Goal: Information Seeking & Learning: Learn about a topic

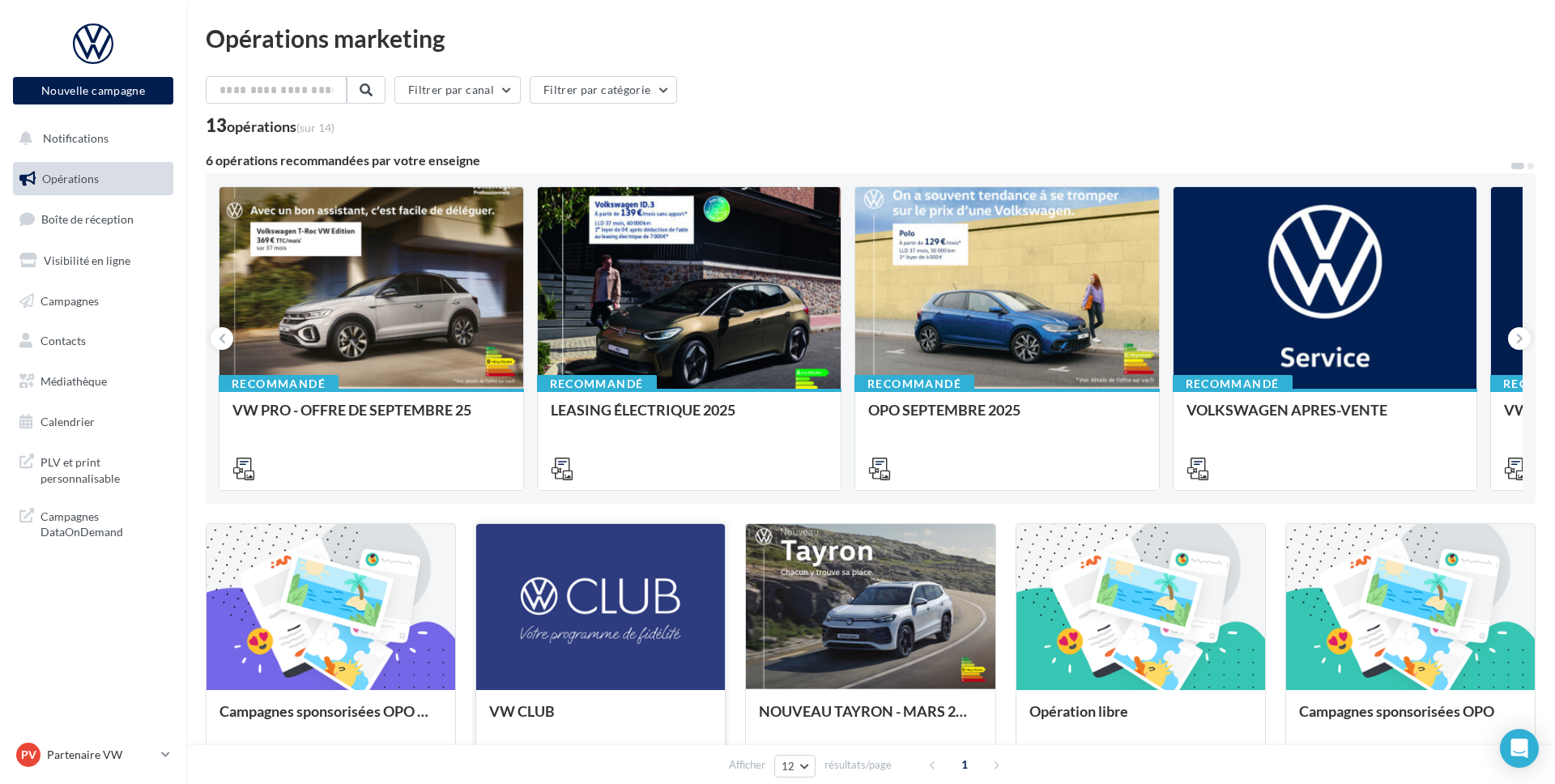
scroll to position [430, 0]
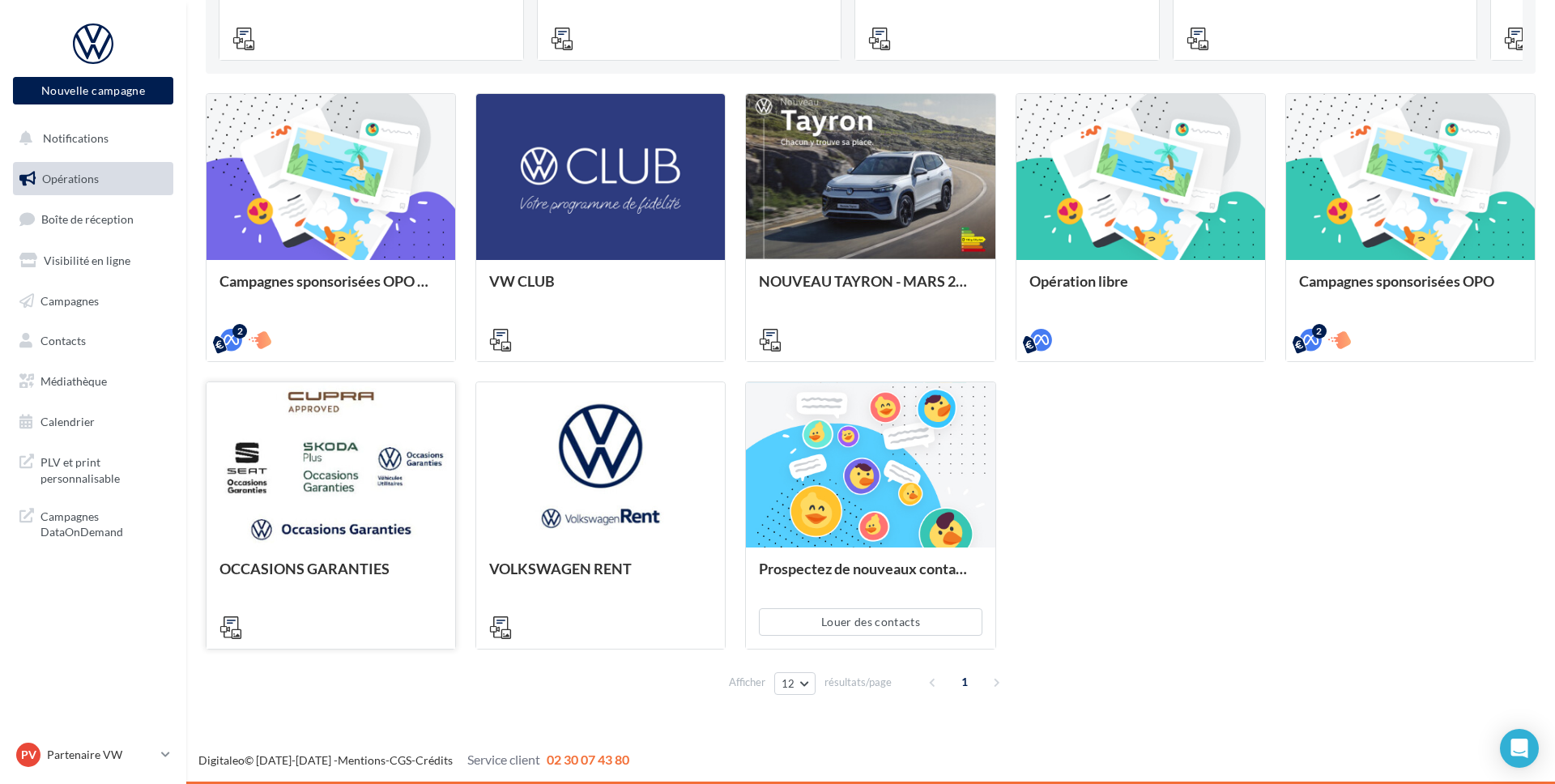
click at [385, 498] on div at bounding box center [331, 466] width 249 height 167
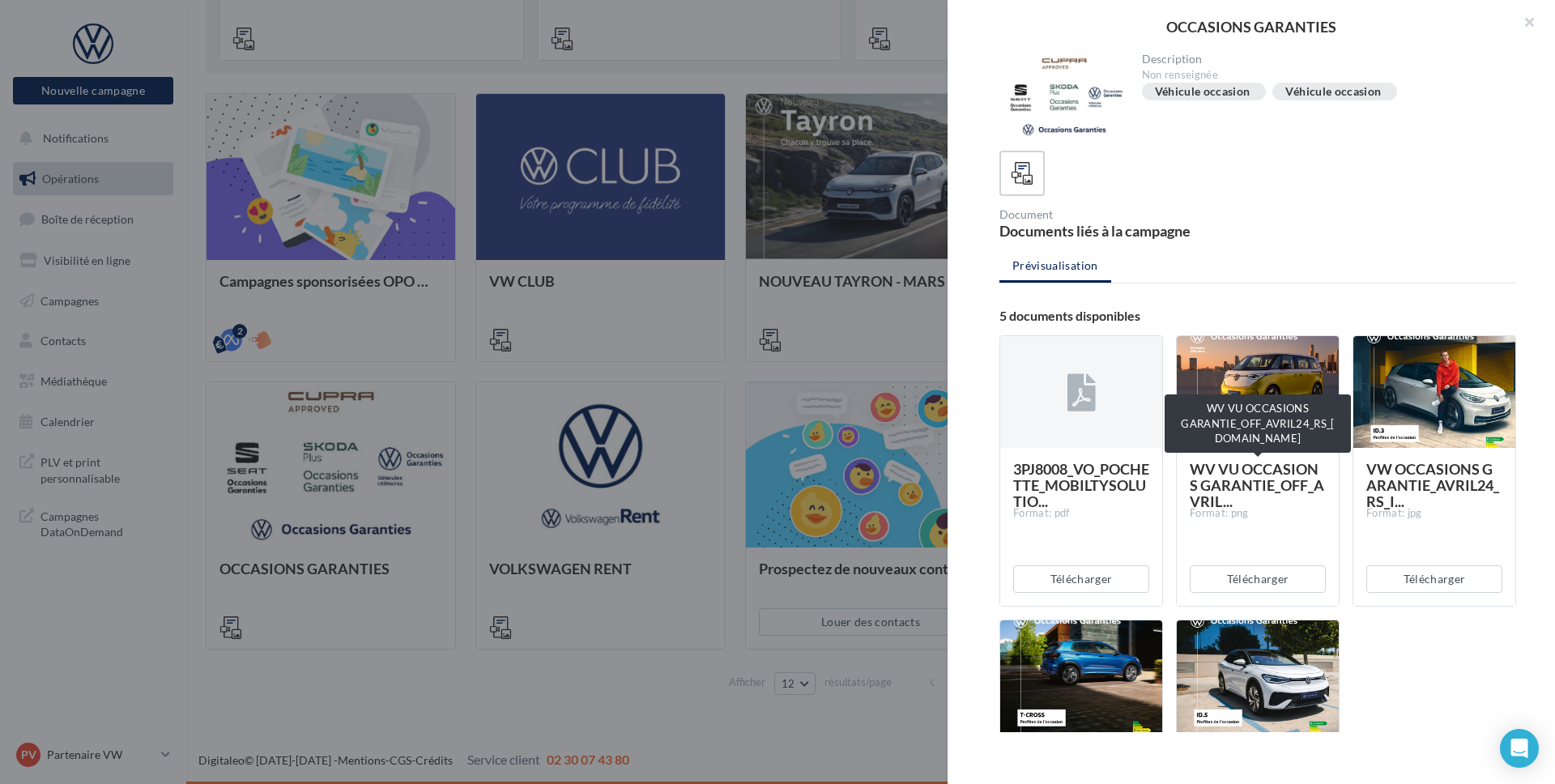
click at [1285, 486] on span "WV VU OCCASIONS GARANTIE_OFF_AVRIL..." at bounding box center [1257, 485] width 134 height 50
click at [1246, 417] on div at bounding box center [1258, 392] width 162 height 114
click at [1239, 432] on div at bounding box center [1258, 392] width 162 height 114
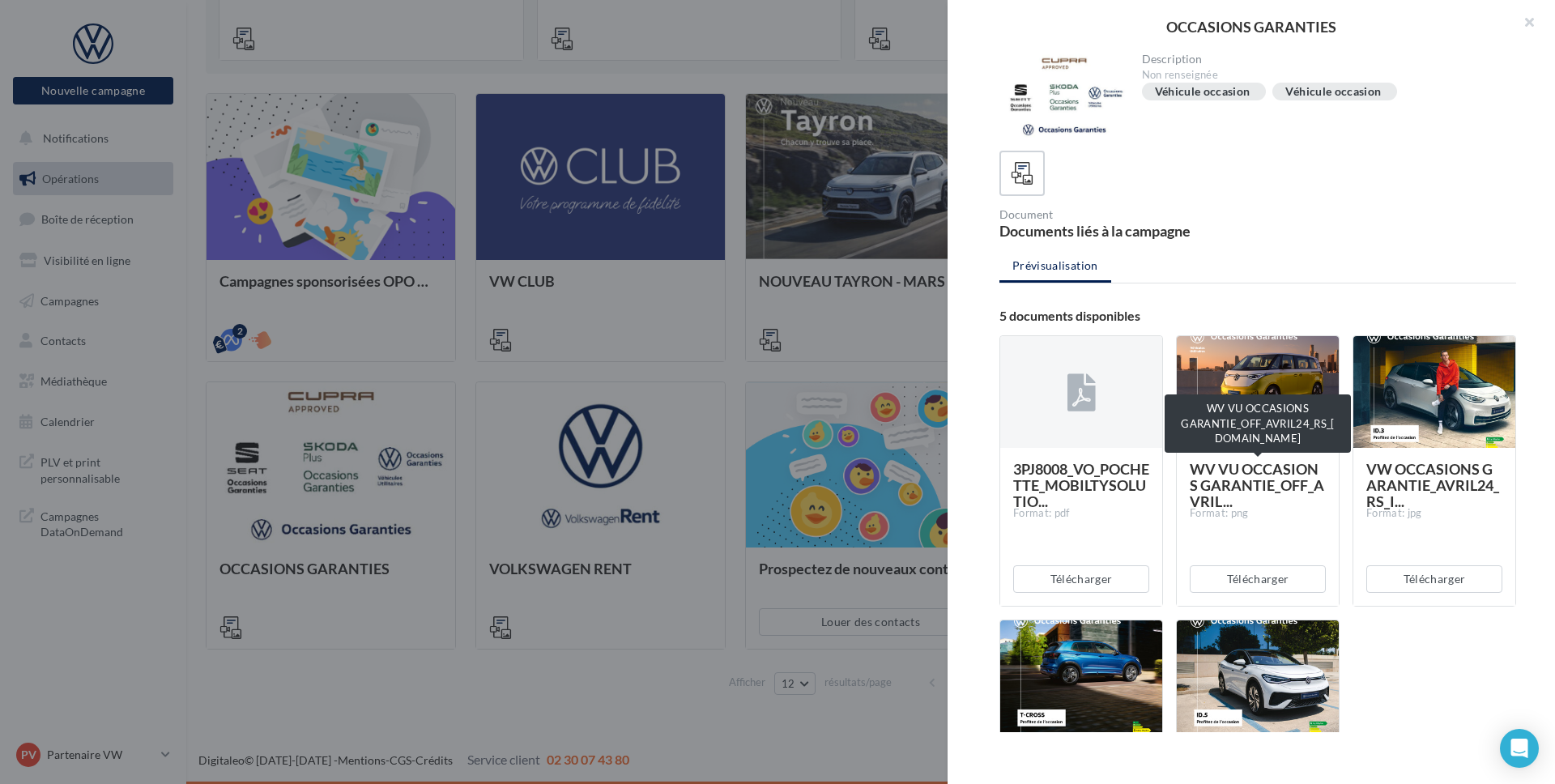
click at [1243, 462] on span "WV VU OCCASIONS GARANTIE_OFF_AVRIL..." at bounding box center [1257, 485] width 134 height 50
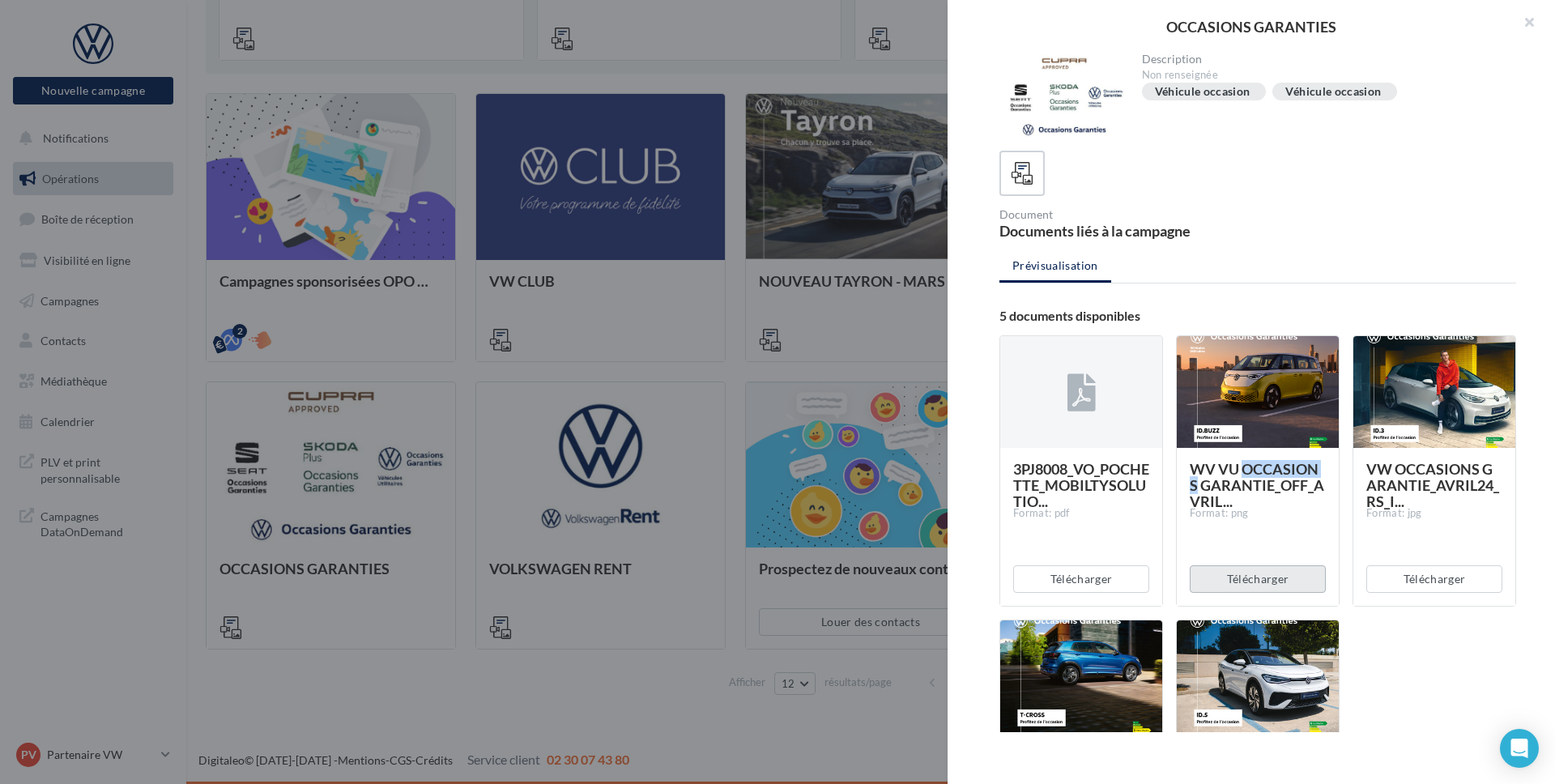
click at [1259, 579] on button "Télécharger" at bounding box center [1258, 579] width 136 height 28
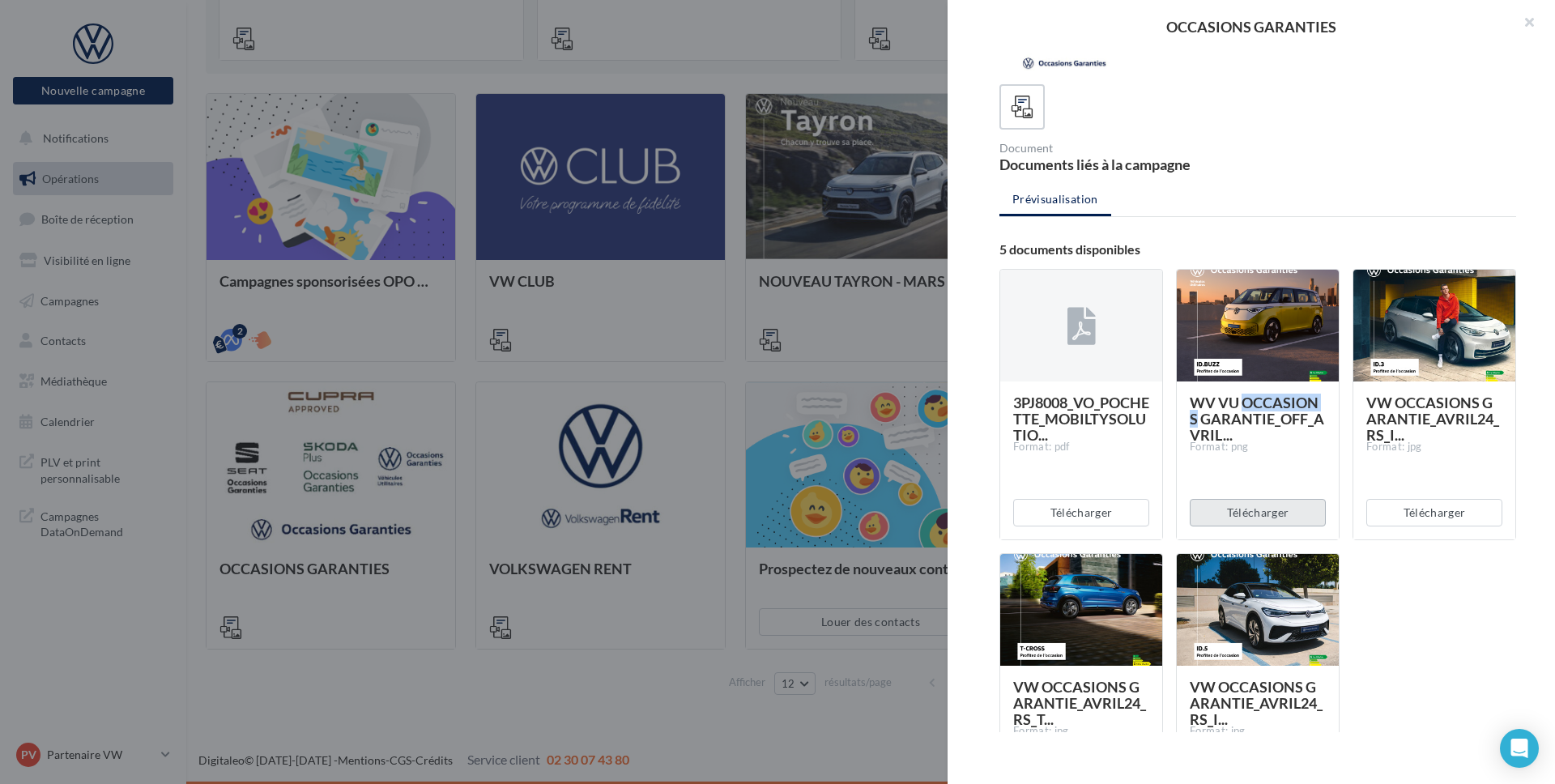
scroll to position [24, 0]
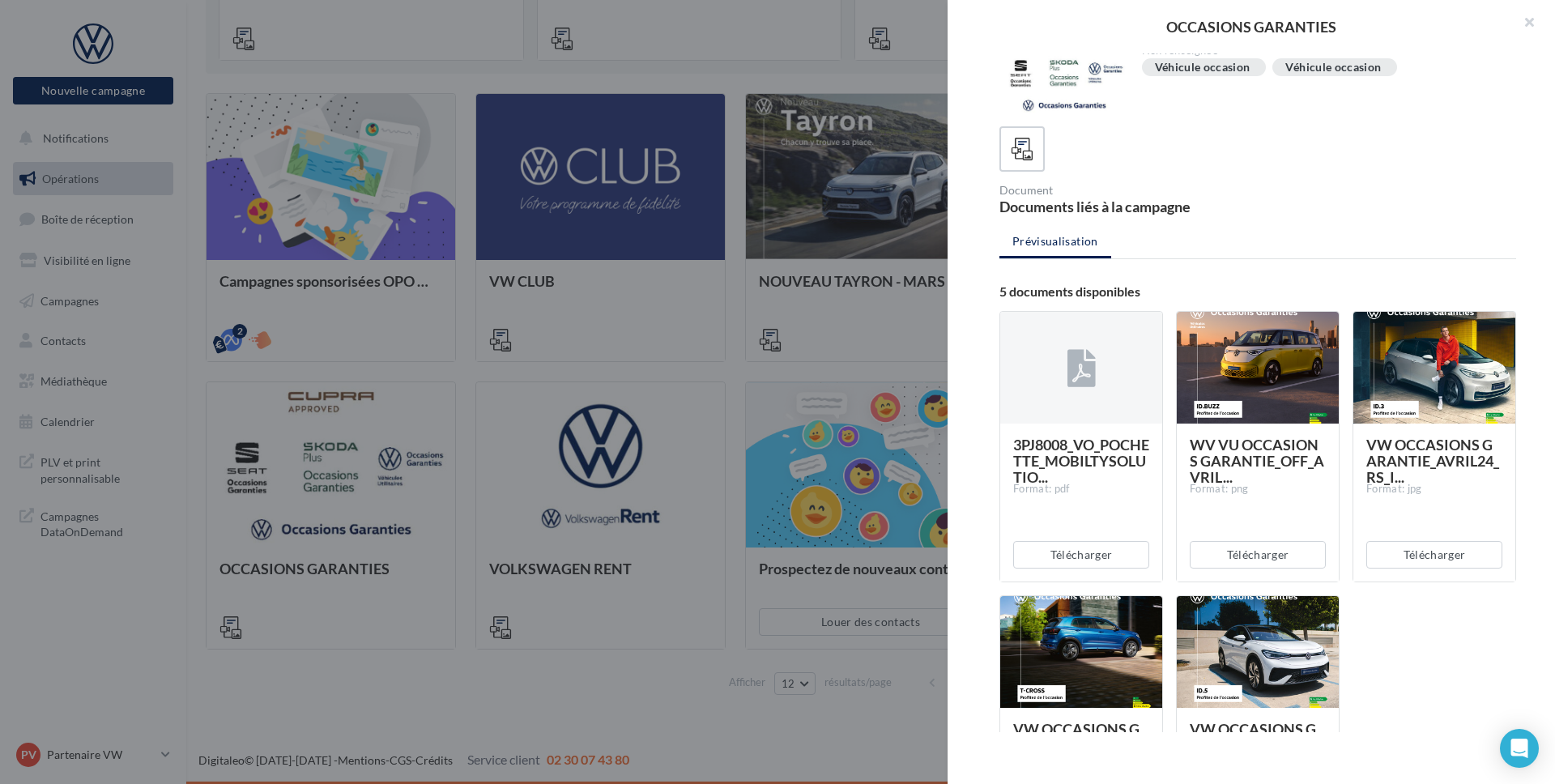
click at [588, 712] on div at bounding box center [778, 392] width 1555 height 784
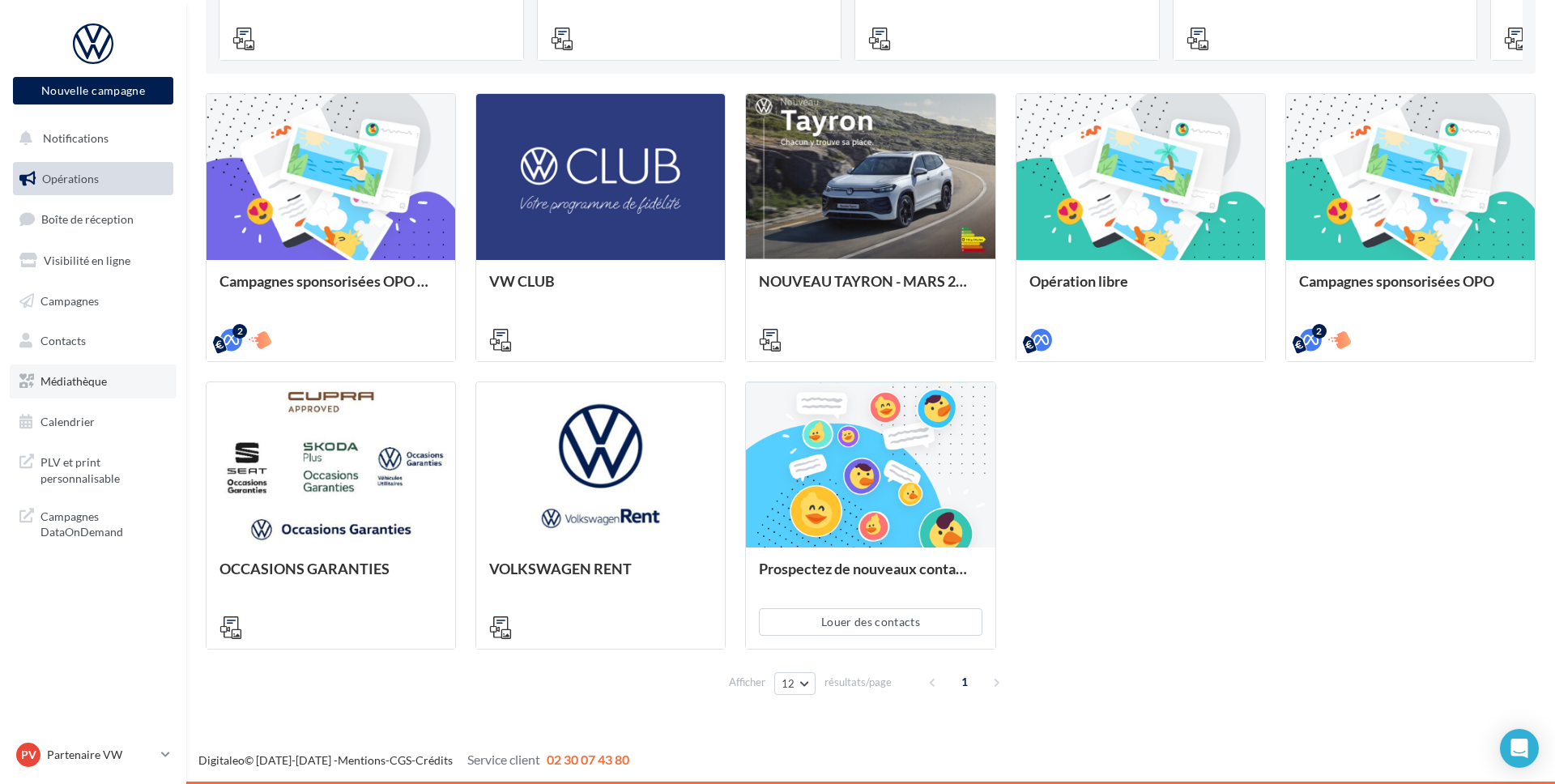
click at [75, 387] on span "Médiathèque" at bounding box center [73, 381] width 67 height 13
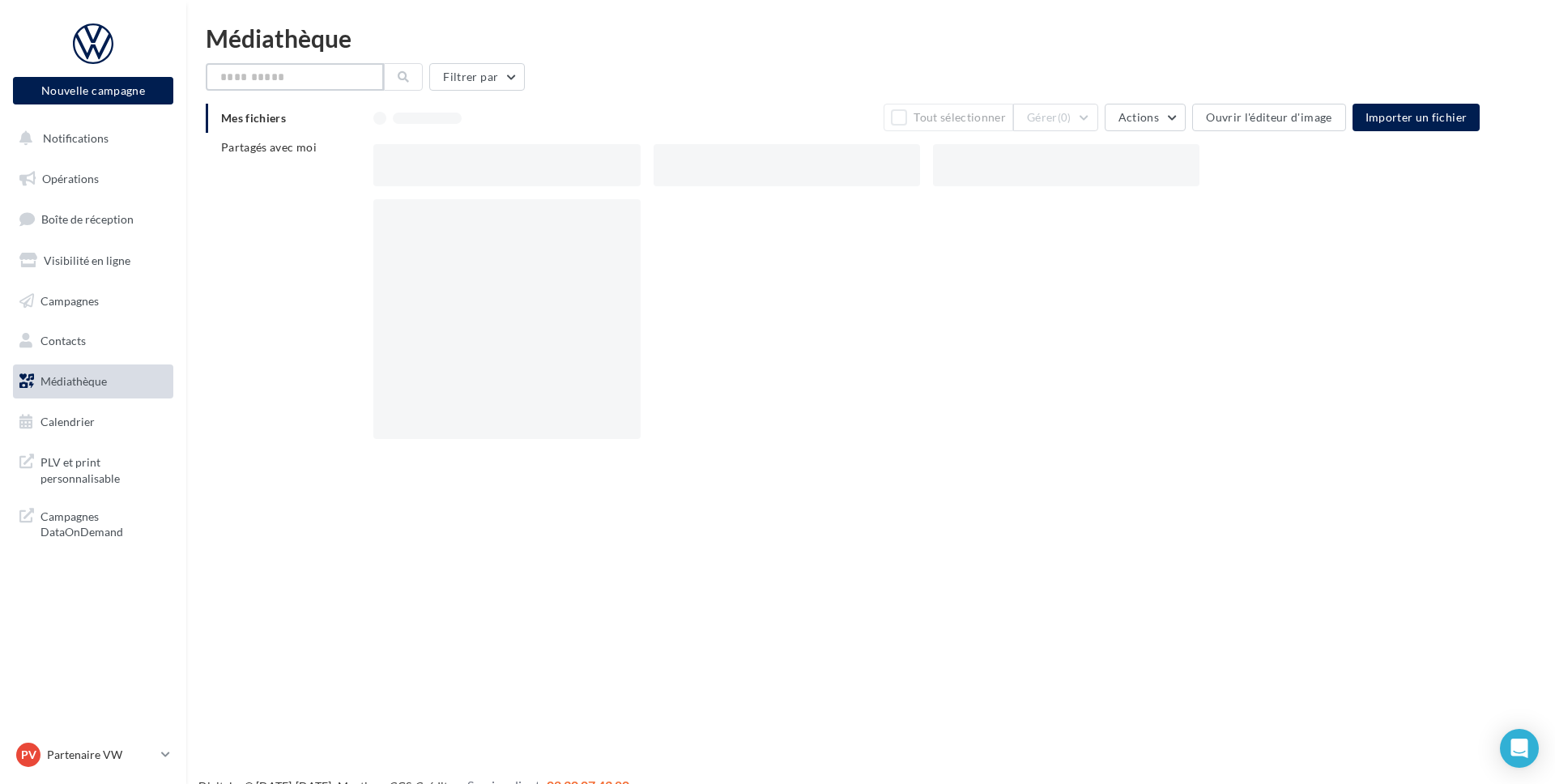
click at [305, 74] on input "text" at bounding box center [294, 77] width 178 height 28
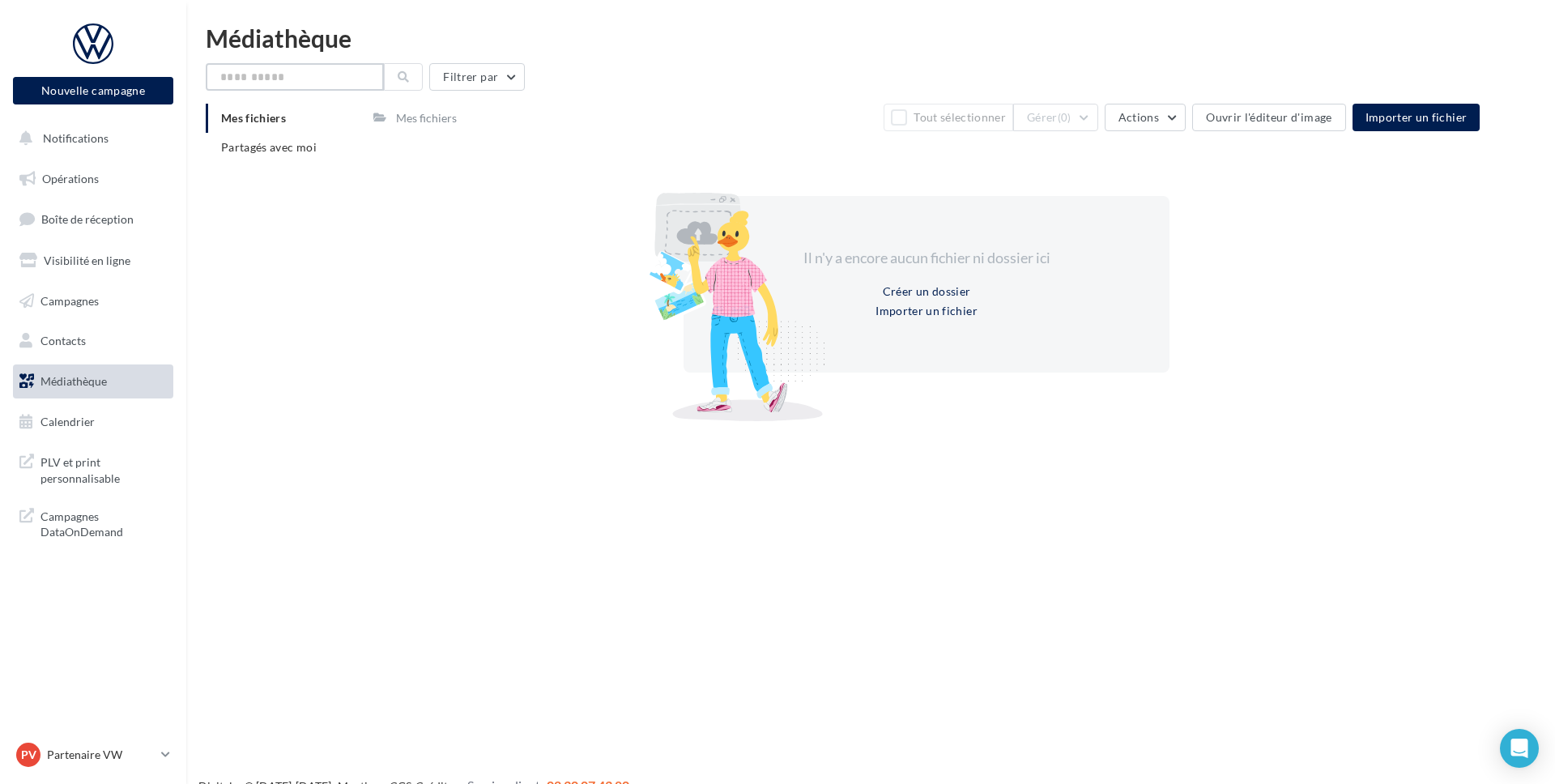
paste input "**********"
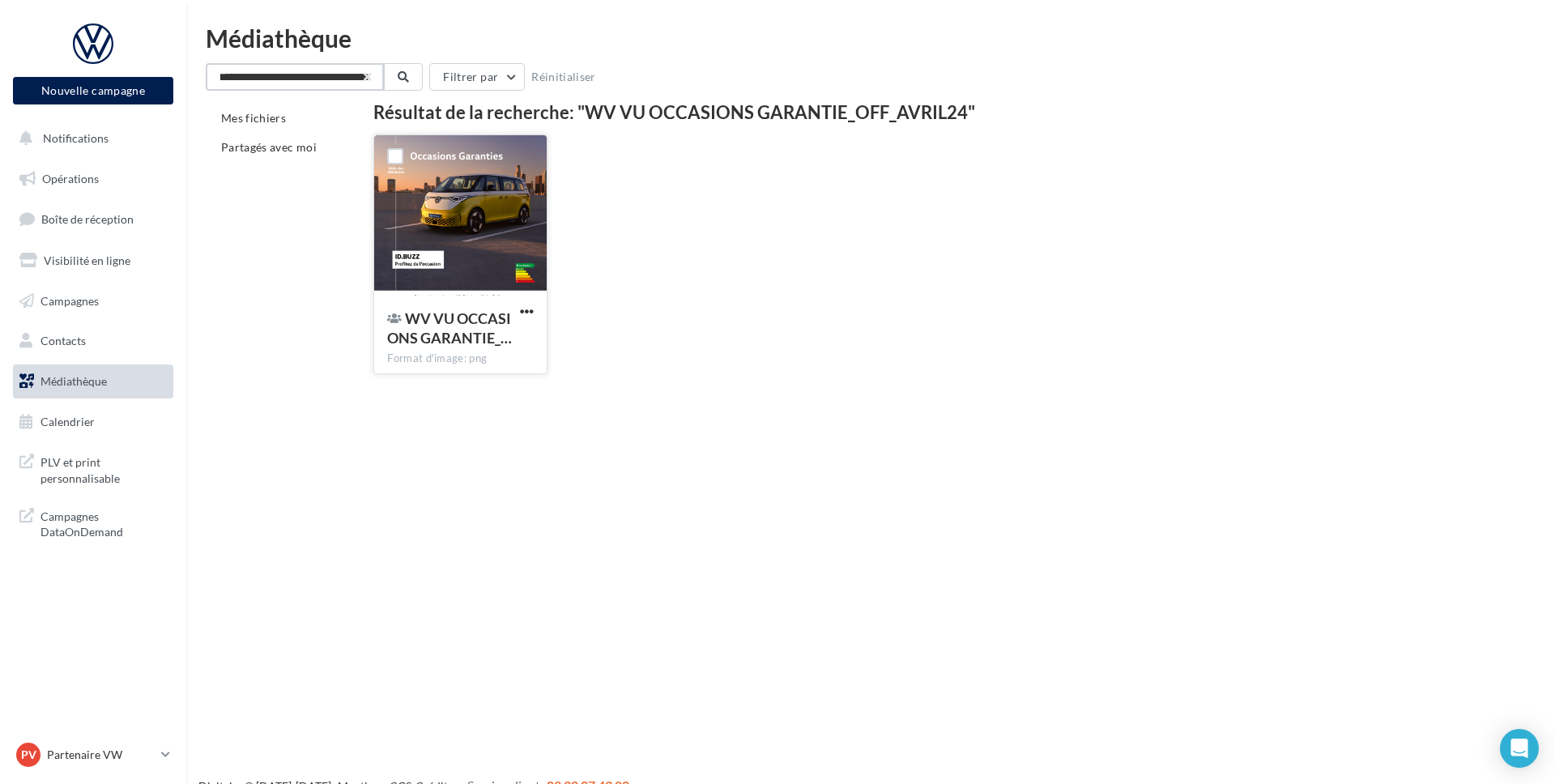
type input "**********"
click at [466, 239] on div at bounding box center [460, 216] width 172 height 162
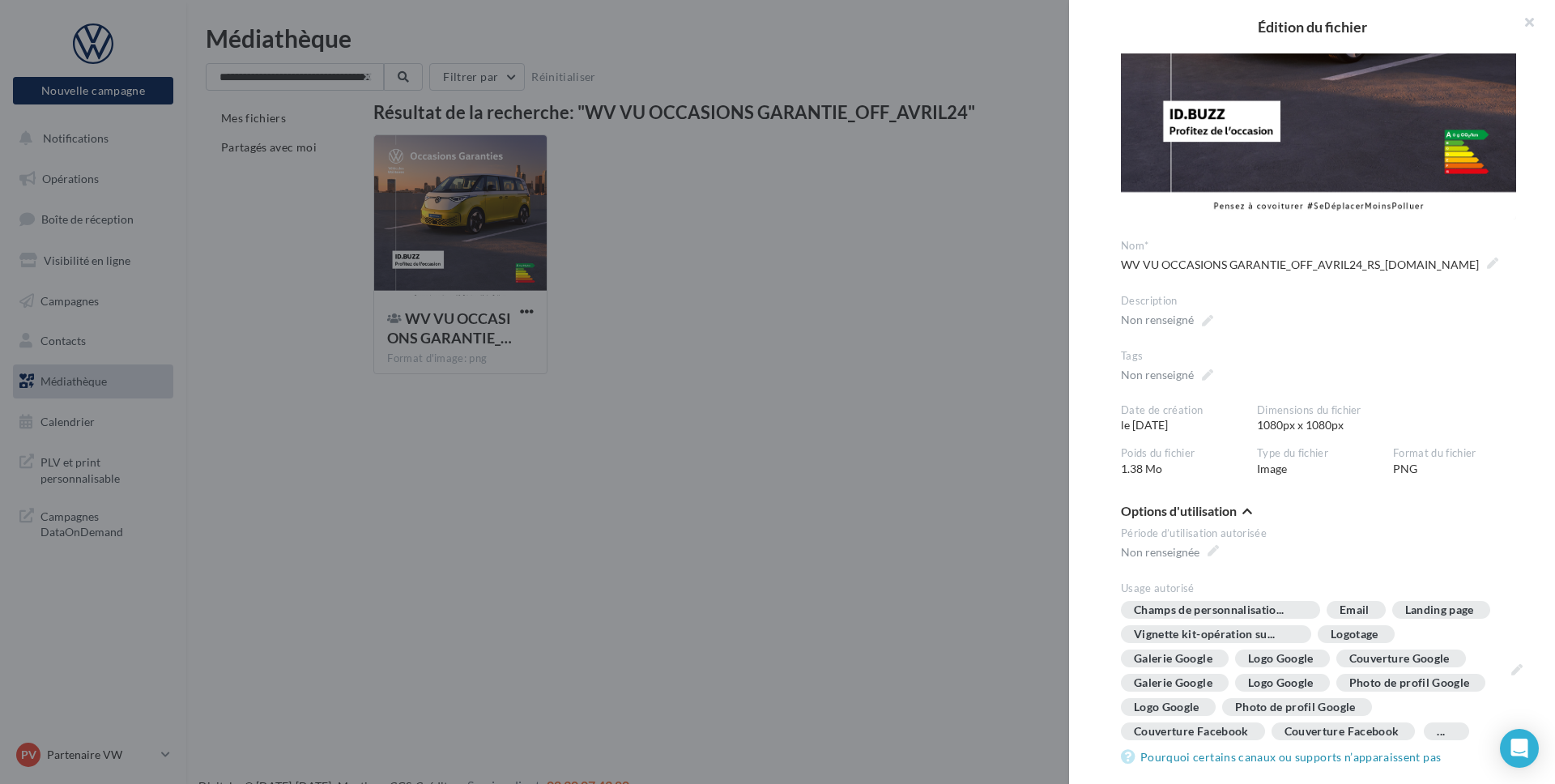
scroll to position [246, 0]
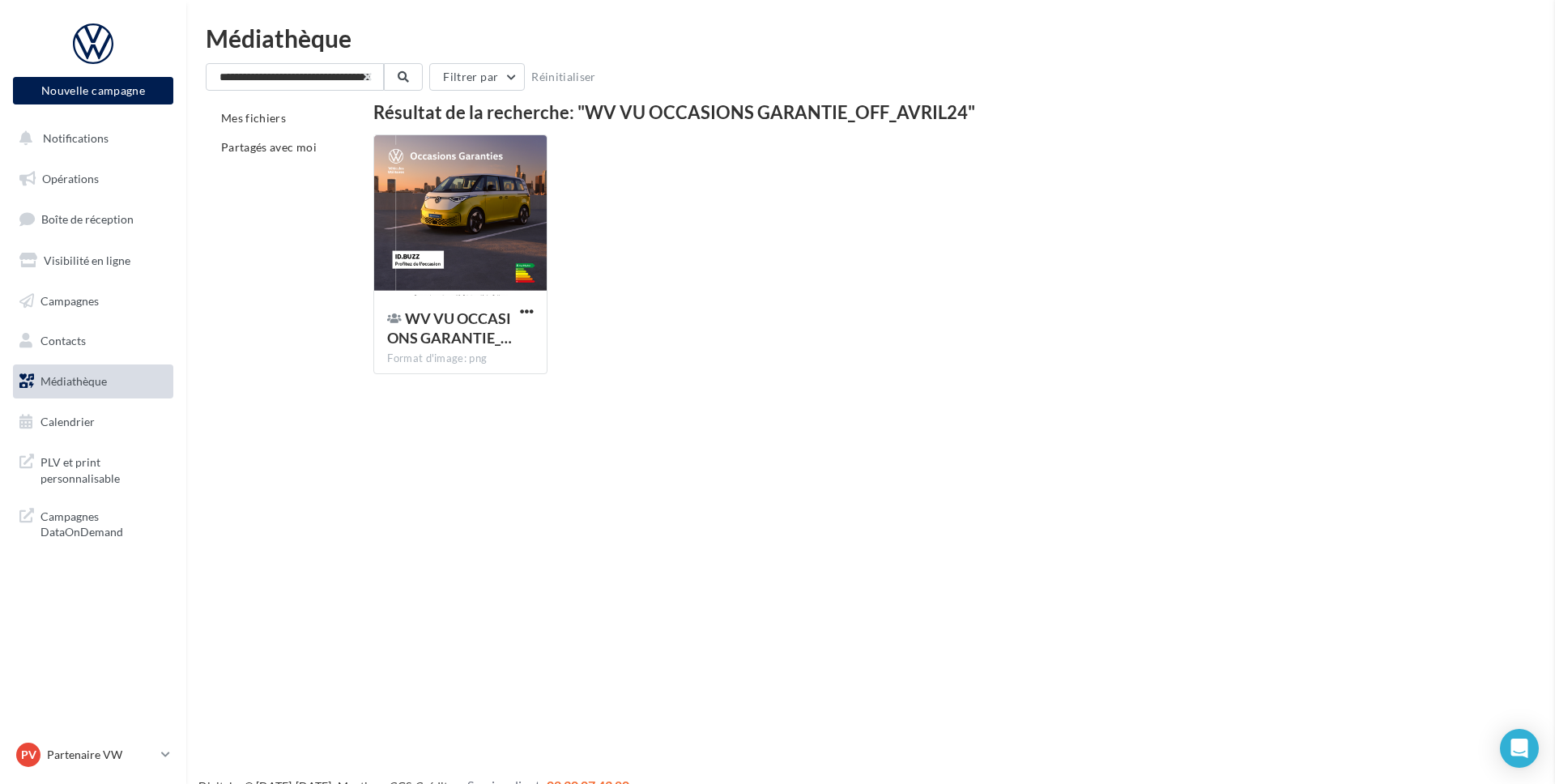
click at [339, 157] on li "Partagés avec moi" at bounding box center [282, 147] width 154 height 29
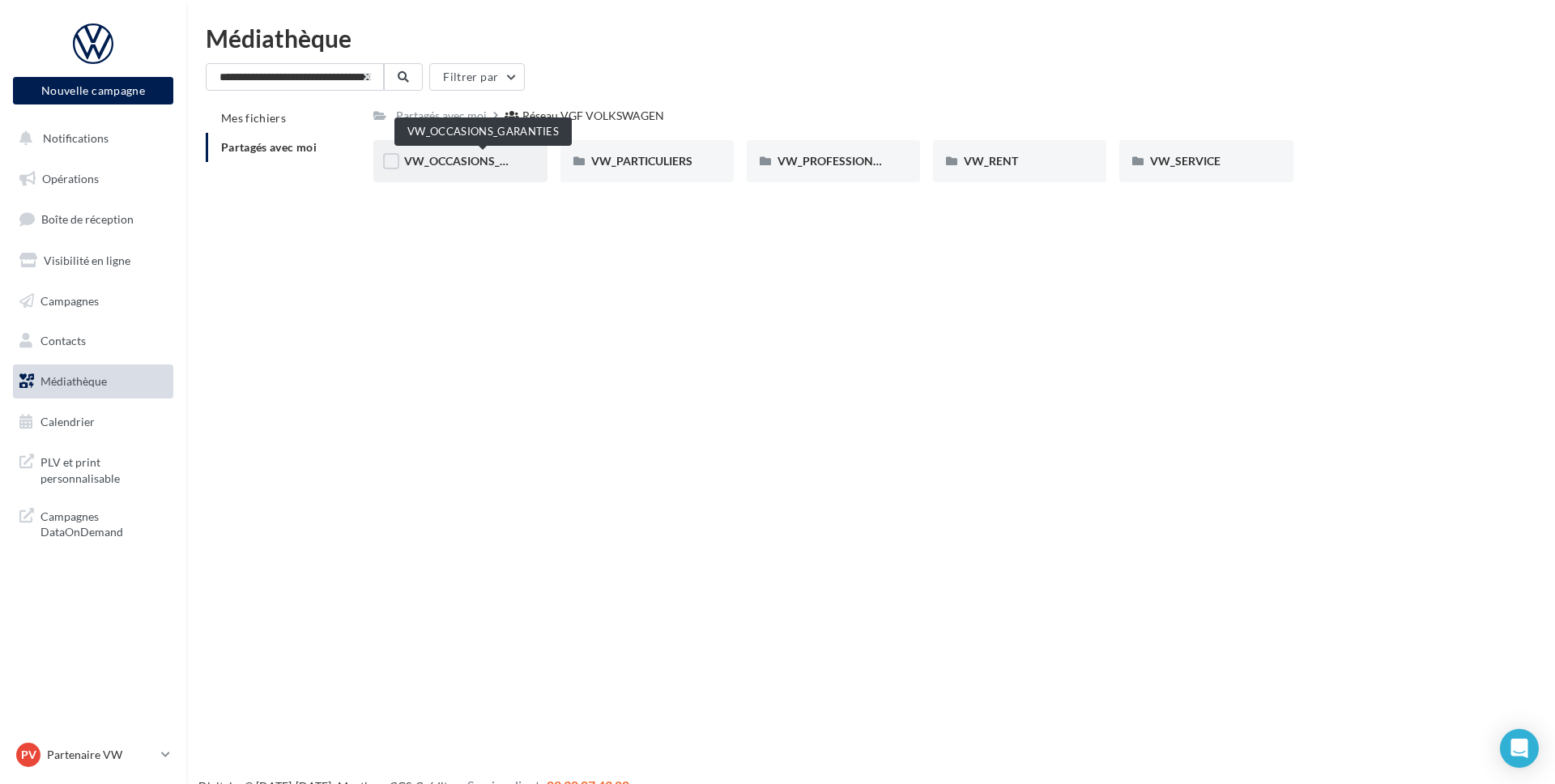
click at [485, 158] on span "VW_OCCASIONS_GARANTIES" at bounding box center [484, 160] width 159 height 13
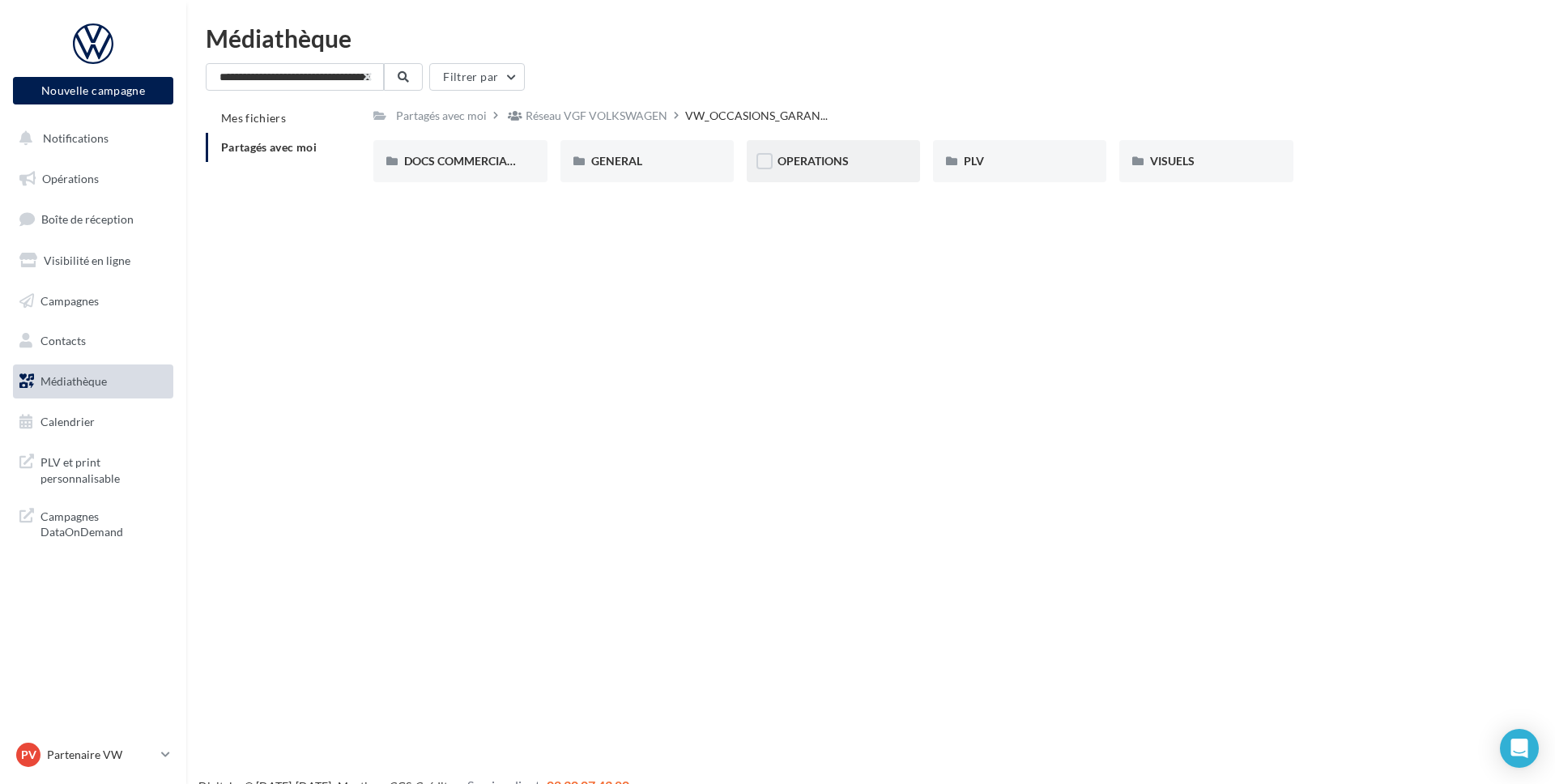
click at [815, 173] on div "OPERATIONS" at bounding box center [833, 161] width 174 height 42
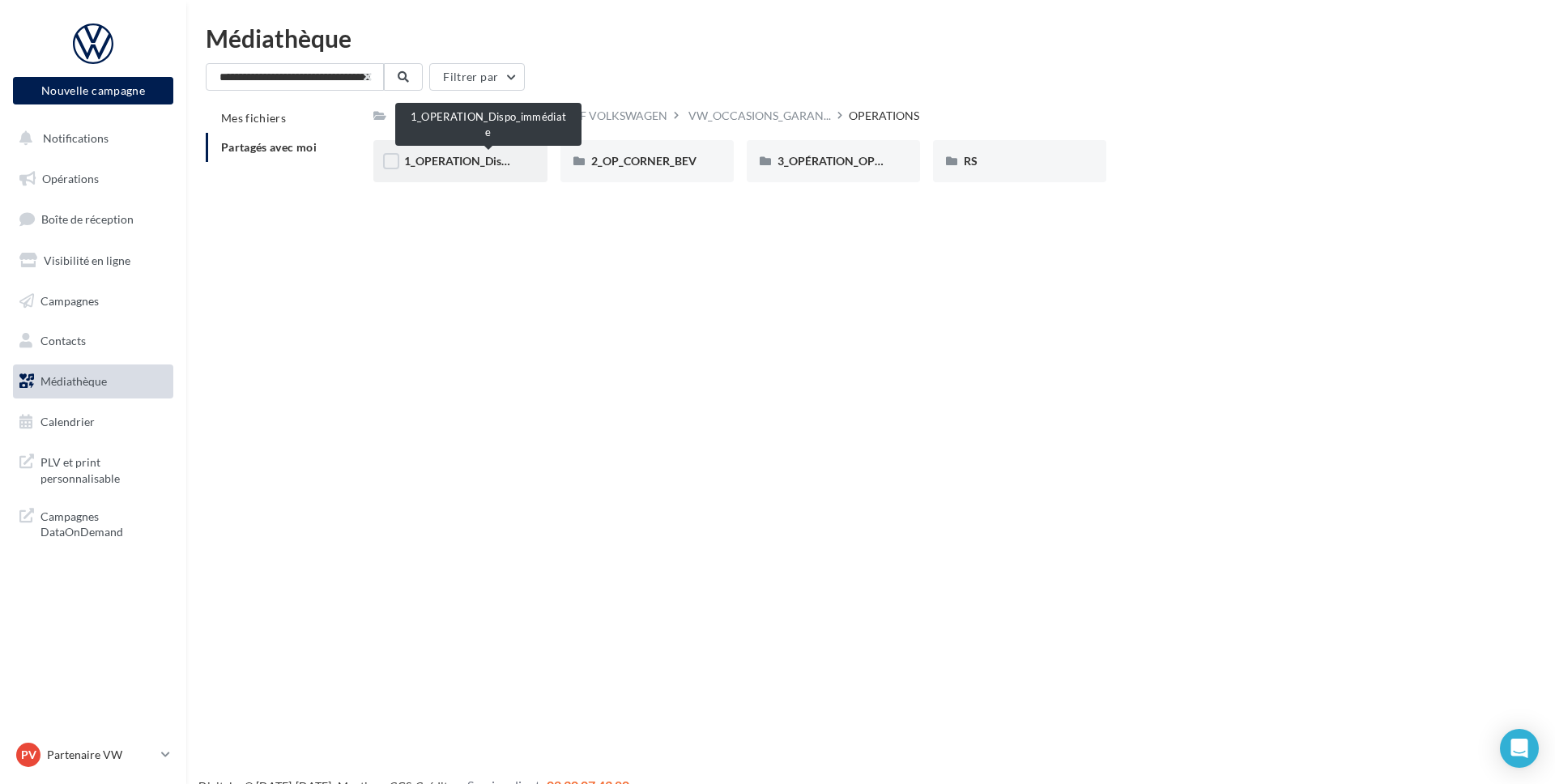
click at [471, 166] on span "1_OPERATION_Dispo_immédiate" at bounding box center [489, 160] width 169 height 13
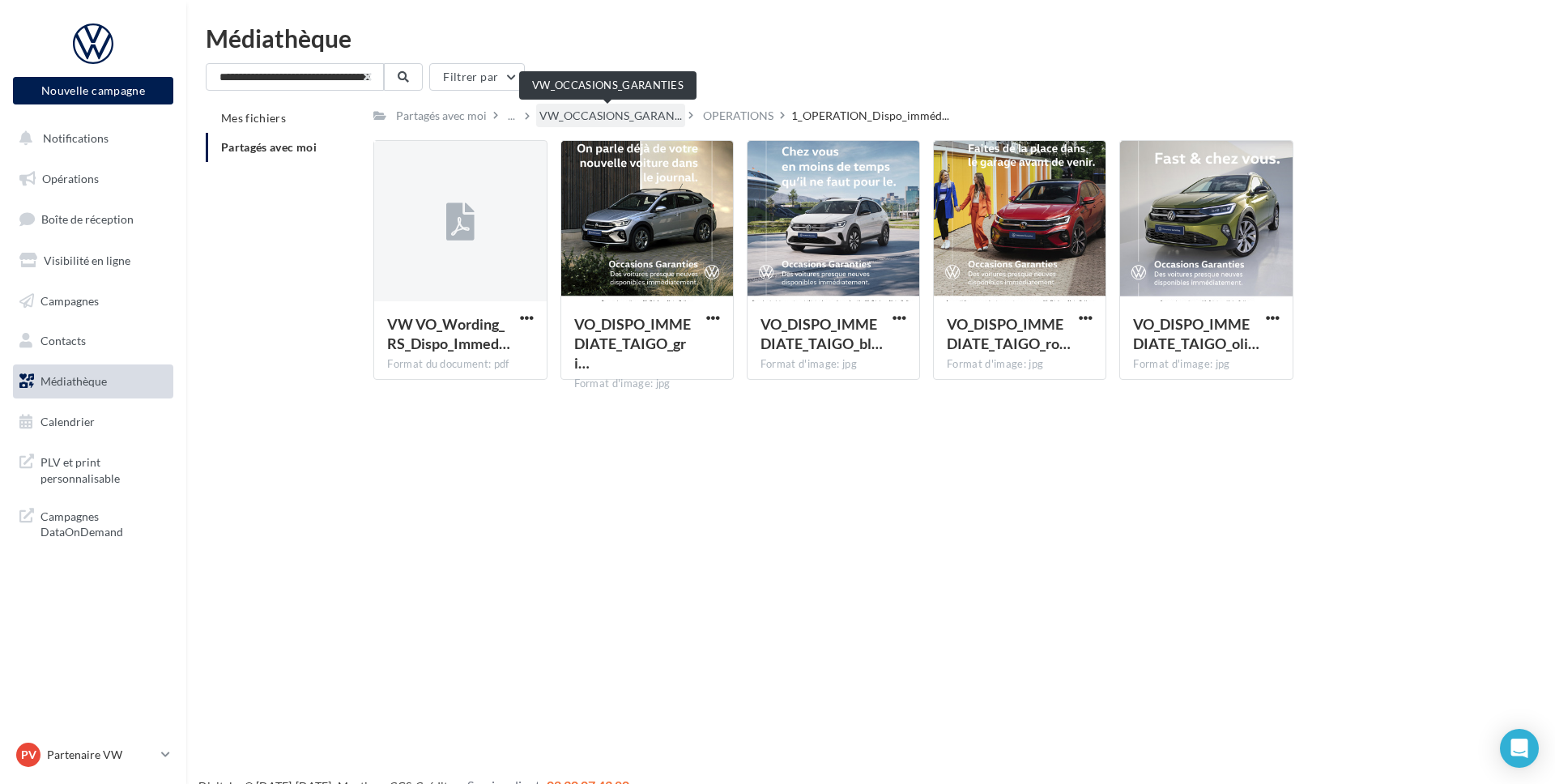
click at [610, 114] on span "VW_OCCASIONS_GARAN..." at bounding box center [610, 115] width 143 height 16
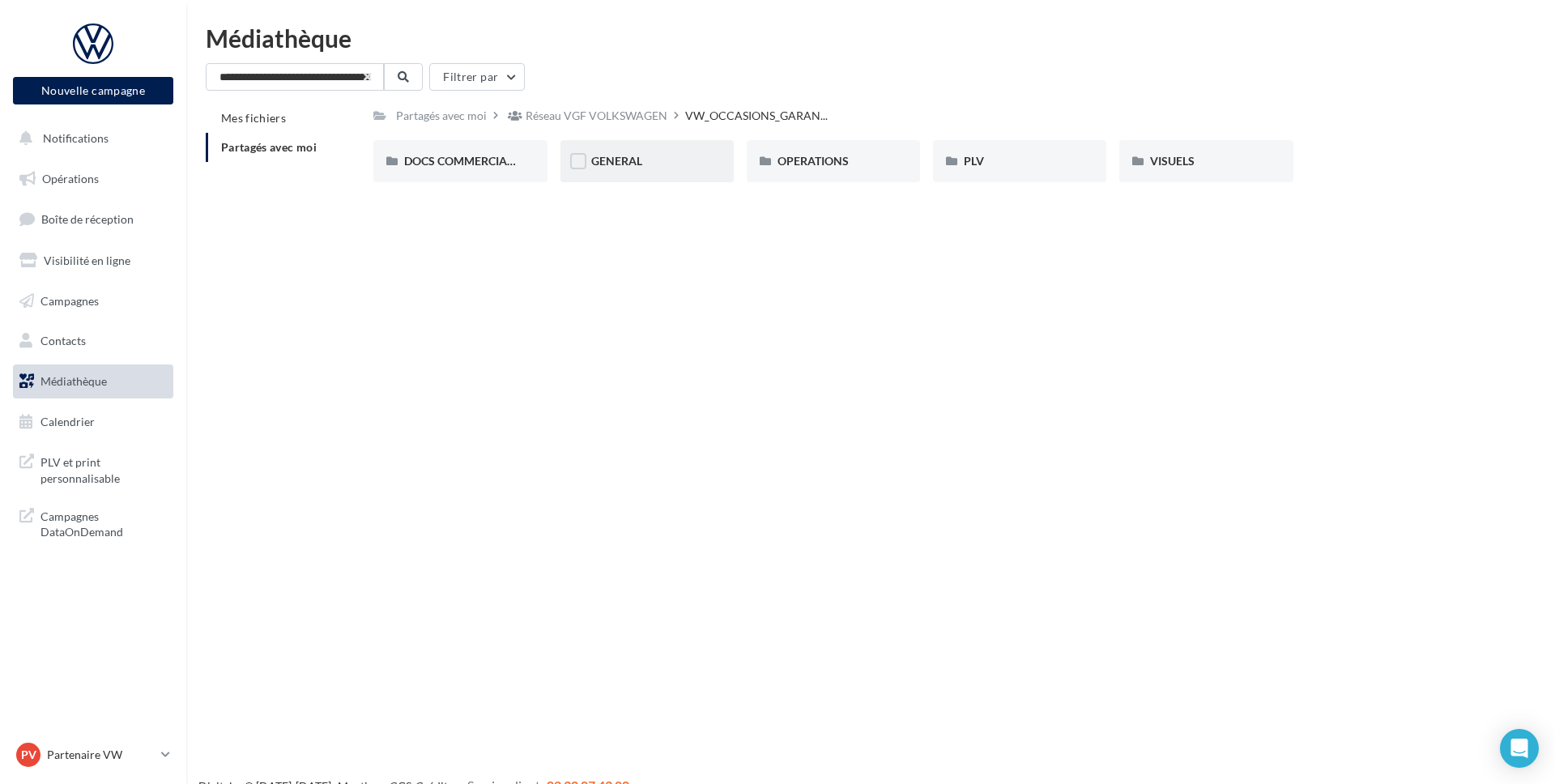
click at [662, 165] on div "GENERAL" at bounding box center [647, 160] width 112 height 16
click at [647, 166] on span "GARANTIE" at bounding box center [620, 160] width 57 height 13
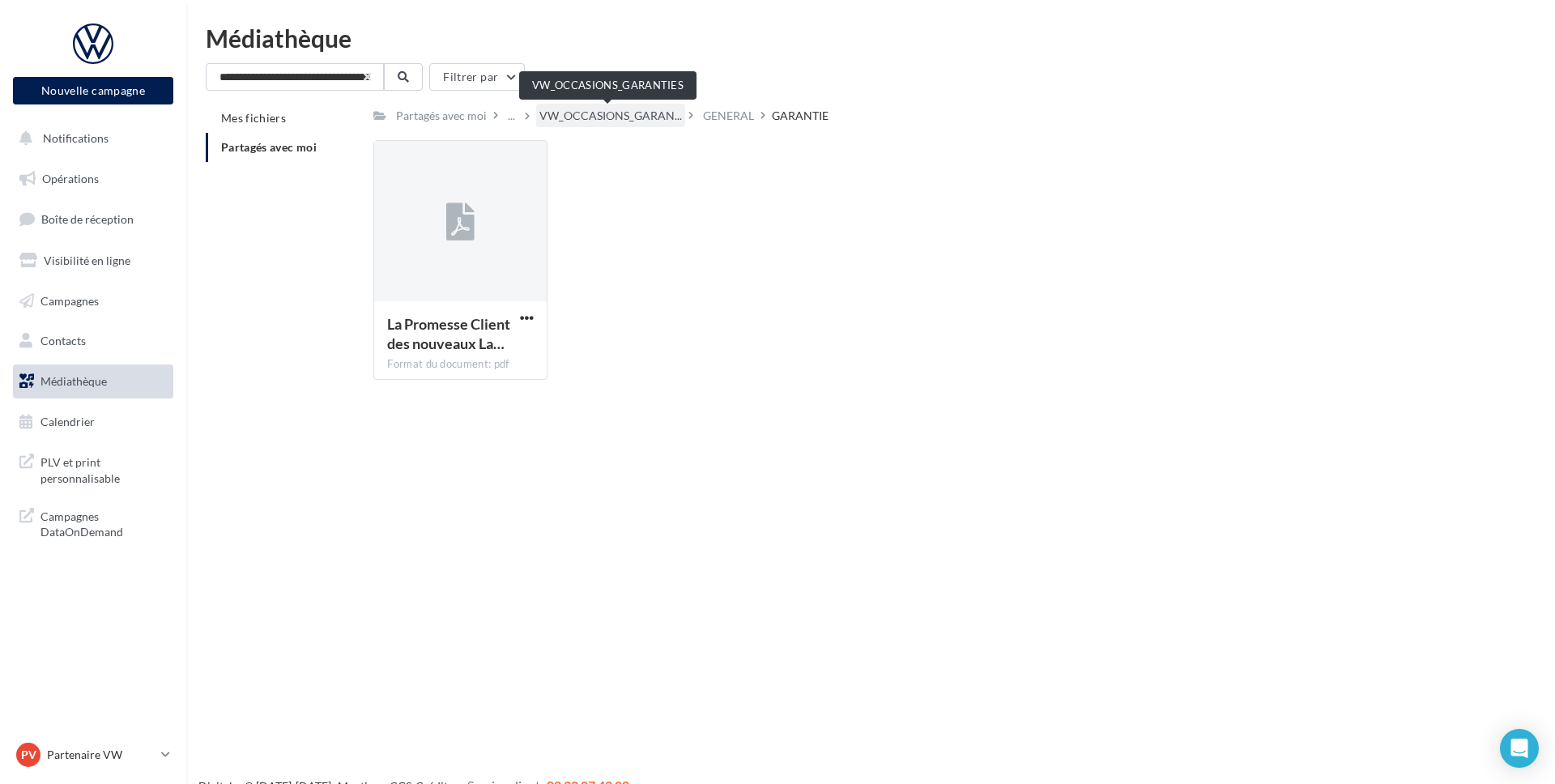
click at [576, 113] on span "VW_OCCASIONS_GARAN..." at bounding box center [610, 115] width 143 height 16
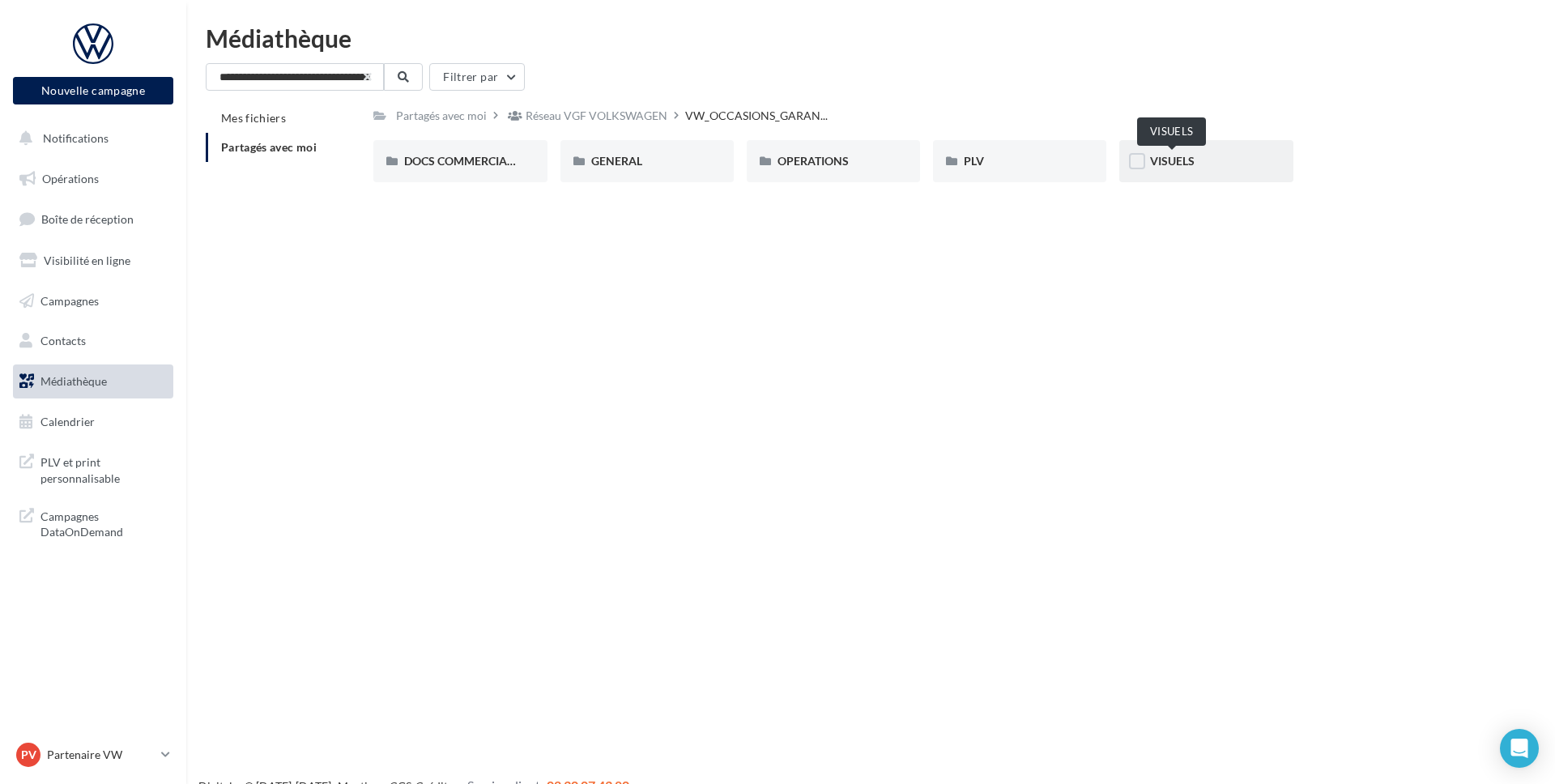
click at [1156, 166] on span "VISUELS" at bounding box center [1172, 160] width 44 height 13
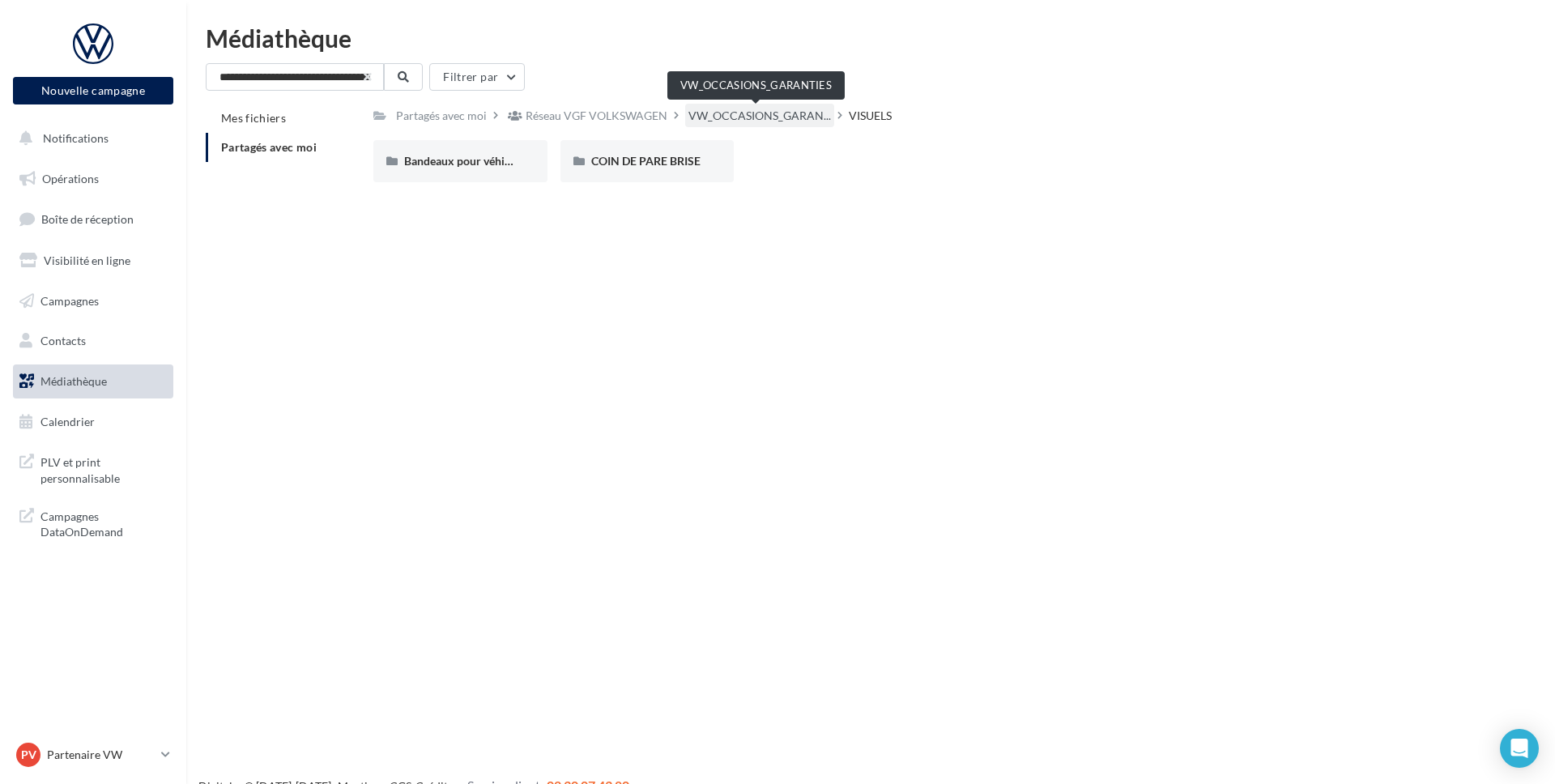
click at [755, 121] on span "VW_OCCASIONS_GARAN..." at bounding box center [759, 115] width 143 height 16
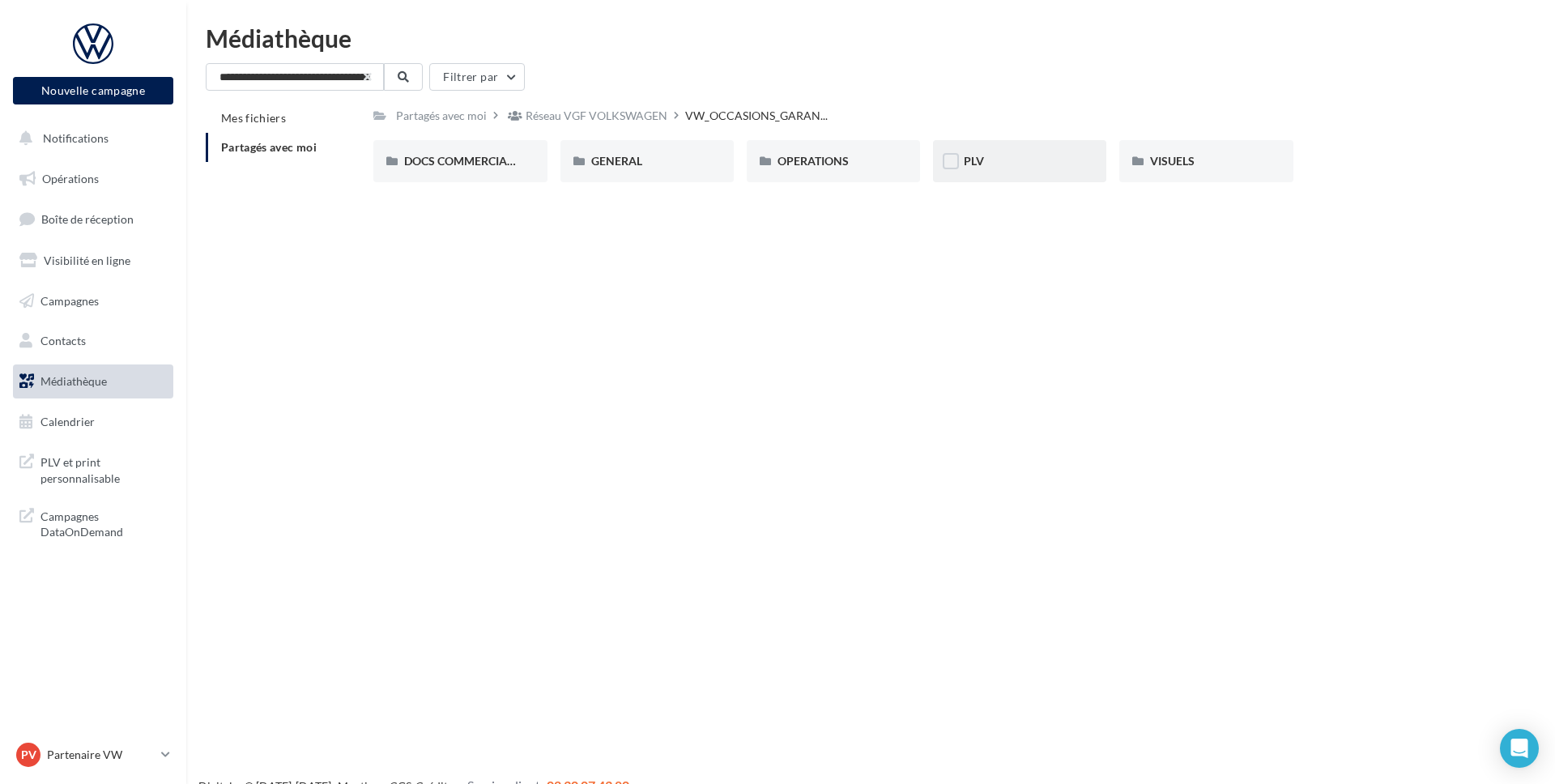
click at [1040, 178] on div "PLV" at bounding box center [1020, 161] width 174 height 42
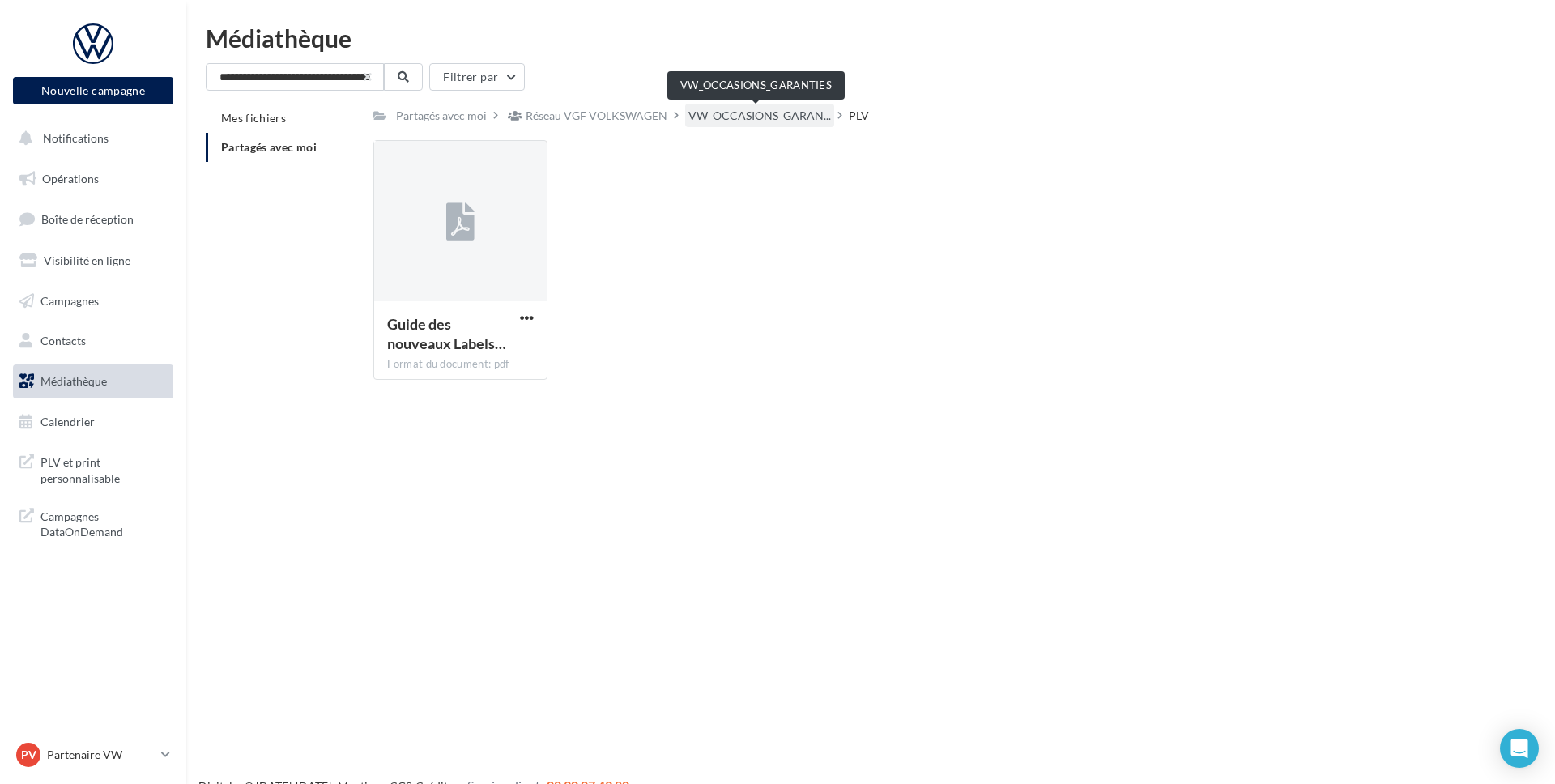
click at [762, 111] on span "VW_OCCASIONS_GARAN..." at bounding box center [759, 115] width 143 height 16
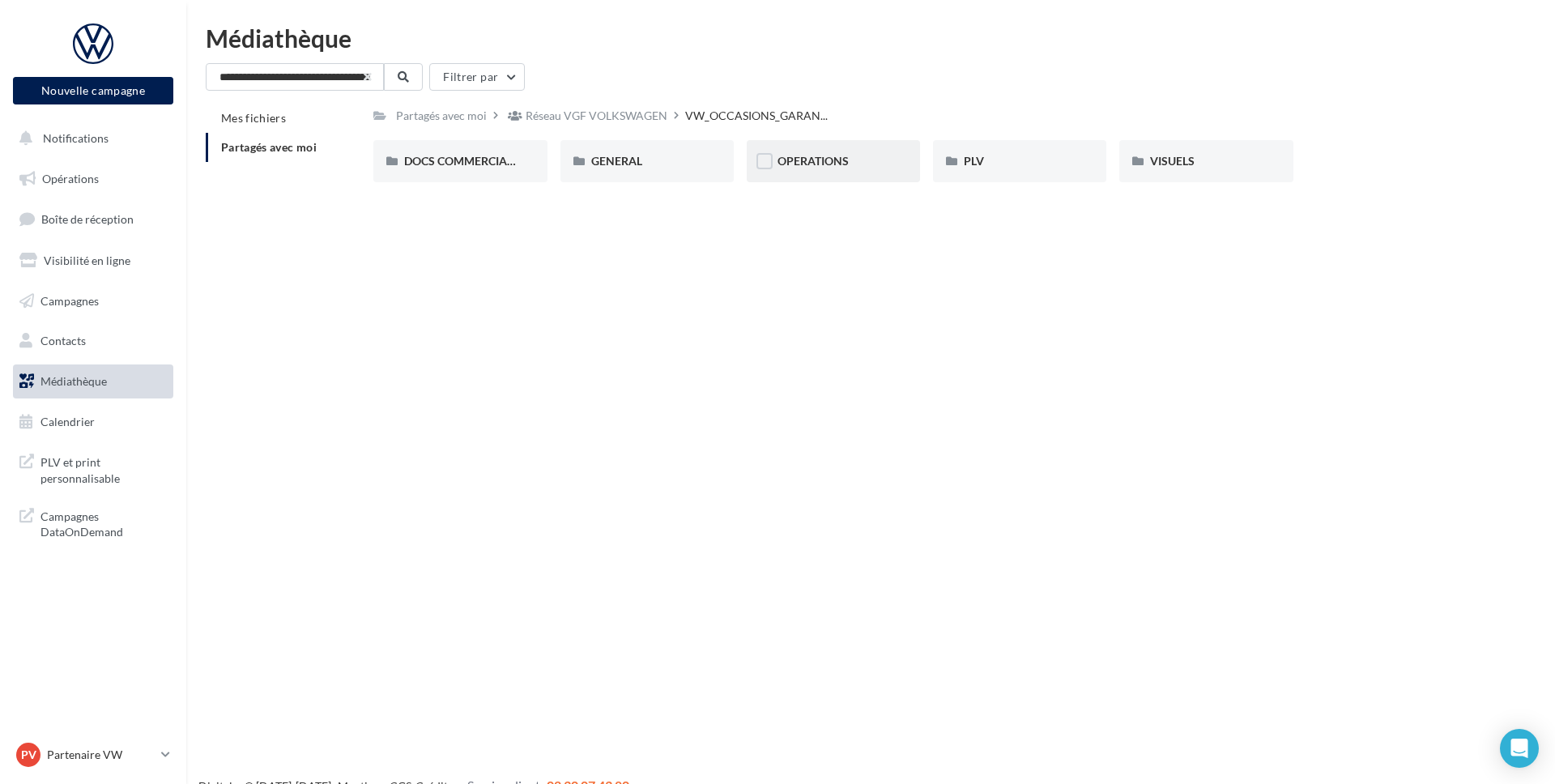
click at [813, 167] on span "OPERATIONS" at bounding box center [813, 160] width 71 height 13
click at [628, 174] on div "2_OP_CORNER_BEV" at bounding box center [647, 161] width 174 height 42
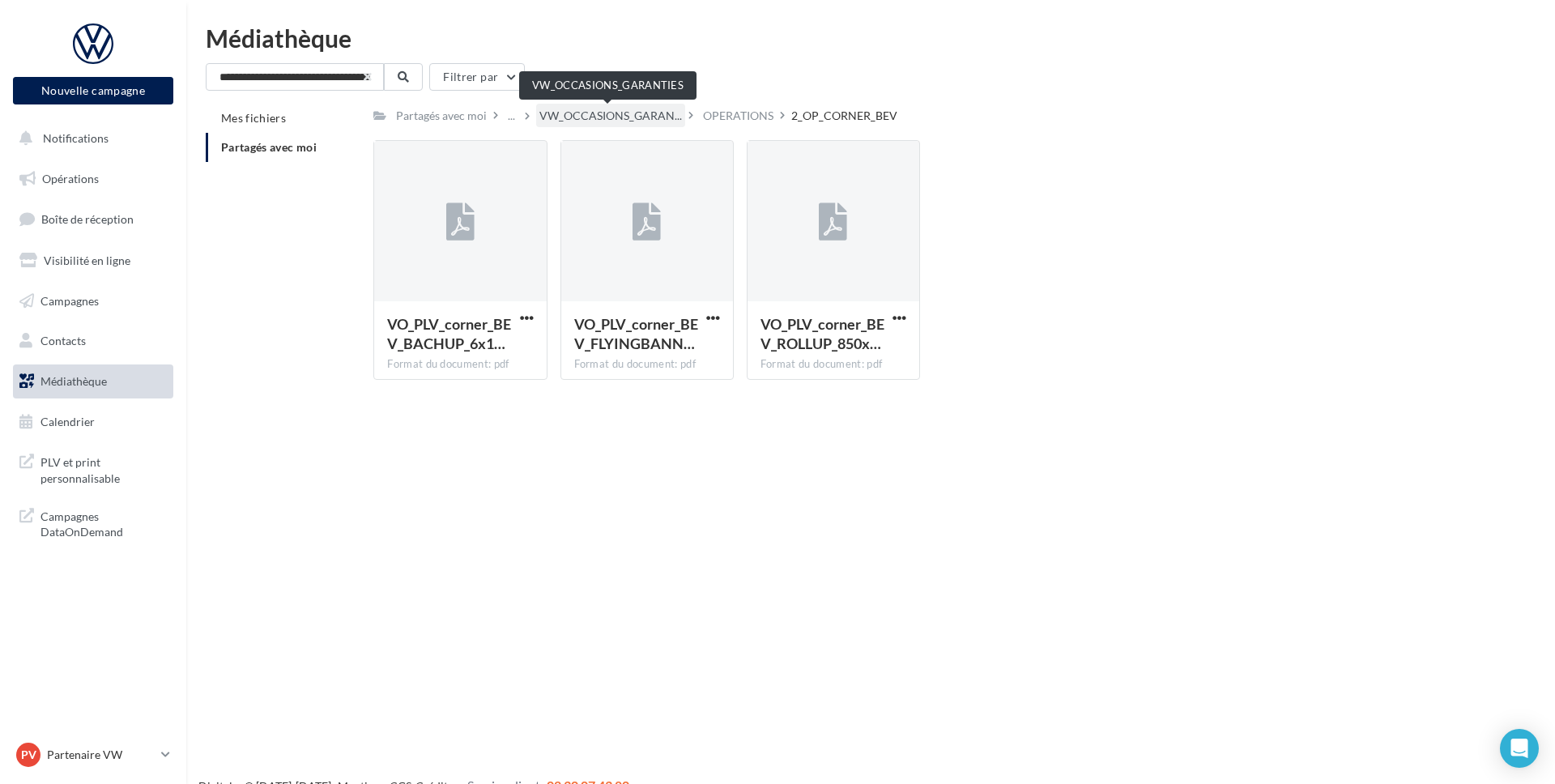
click at [656, 117] on span "VW_OCCASIONS_GARAN..." at bounding box center [610, 115] width 143 height 16
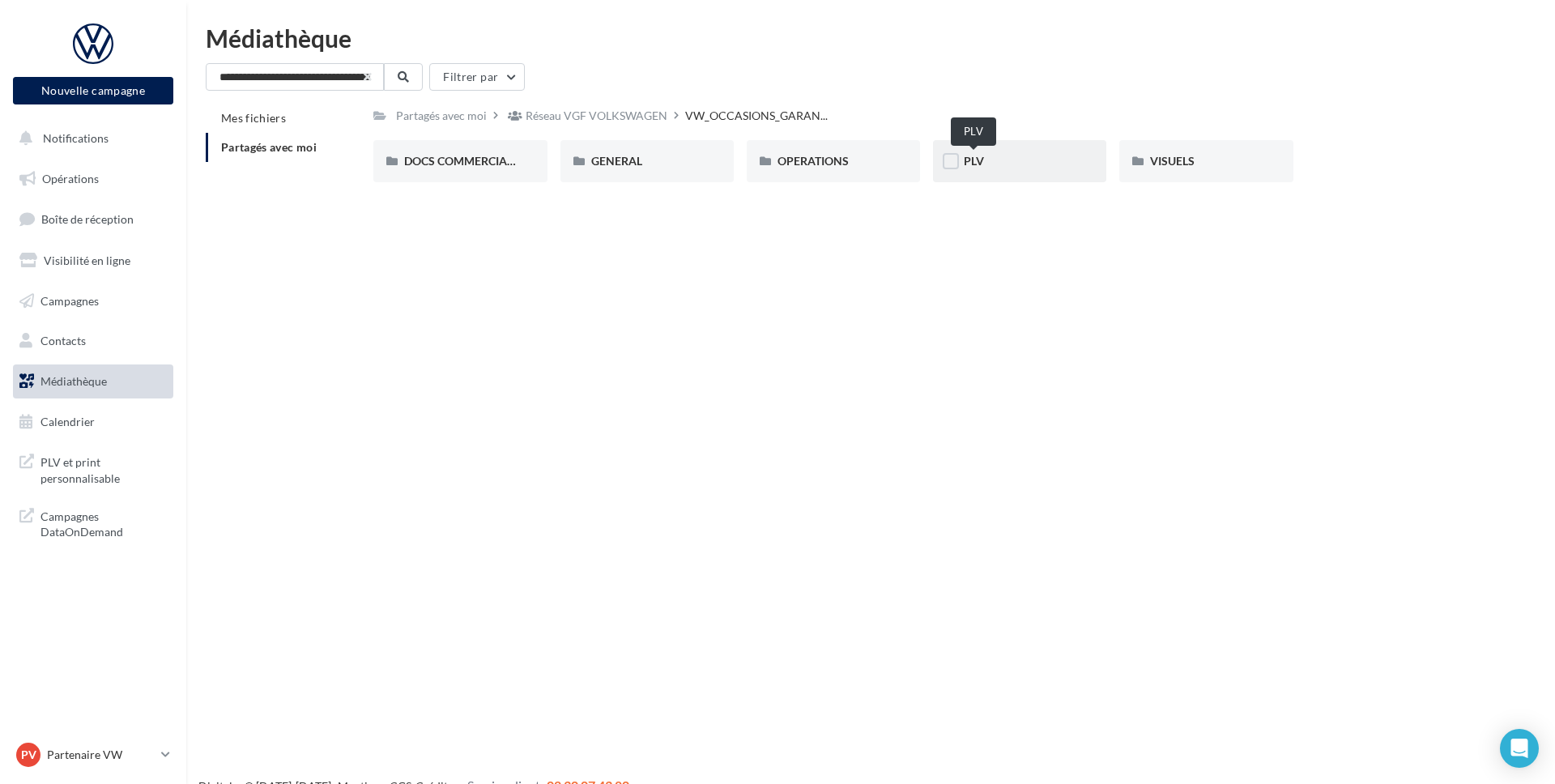
click at [966, 165] on span "PLV" at bounding box center [974, 160] width 20 height 13
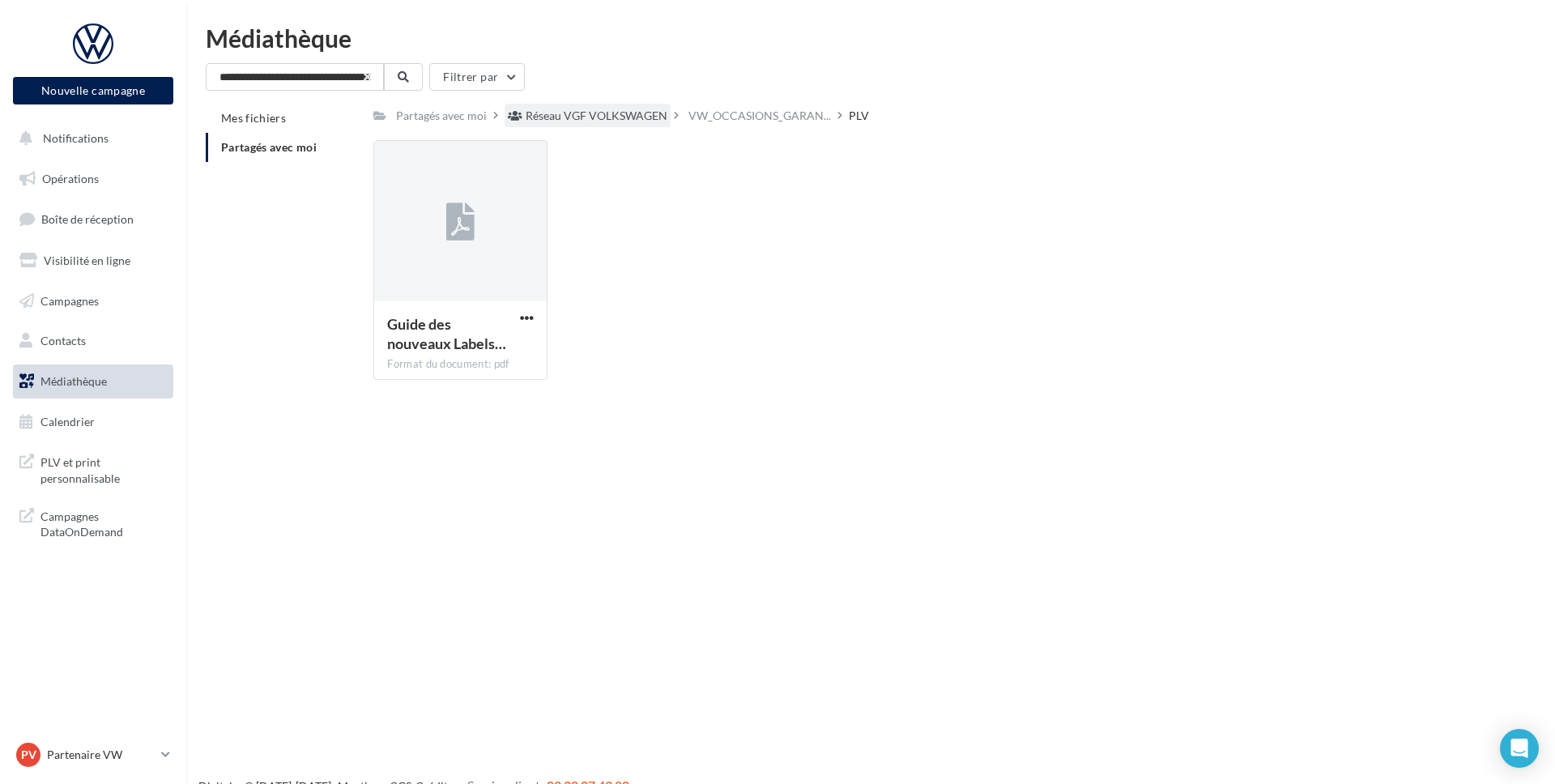
click at [580, 106] on div "Réseau VGF VOLKSWAGEN" at bounding box center [587, 115] width 166 height 23
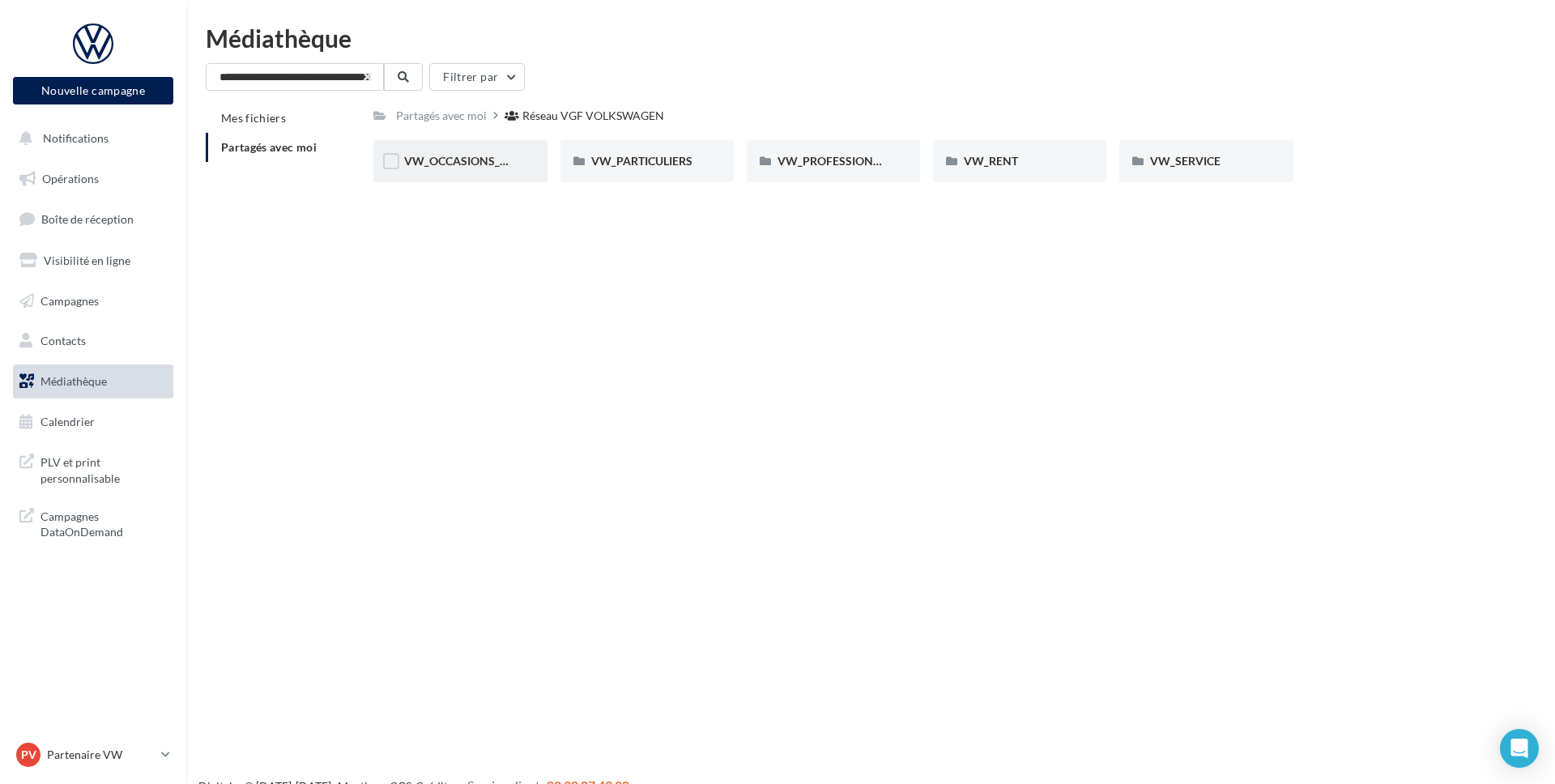
click at [486, 143] on div "VW_OCCASIONS_GARANTIES" at bounding box center [460, 161] width 174 height 42
click at [772, 171] on div "OPERATIONS" at bounding box center [833, 161] width 174 height 42
click at [971, 161] on span "RS" at bounding box center [970, 160] width 13 height 13
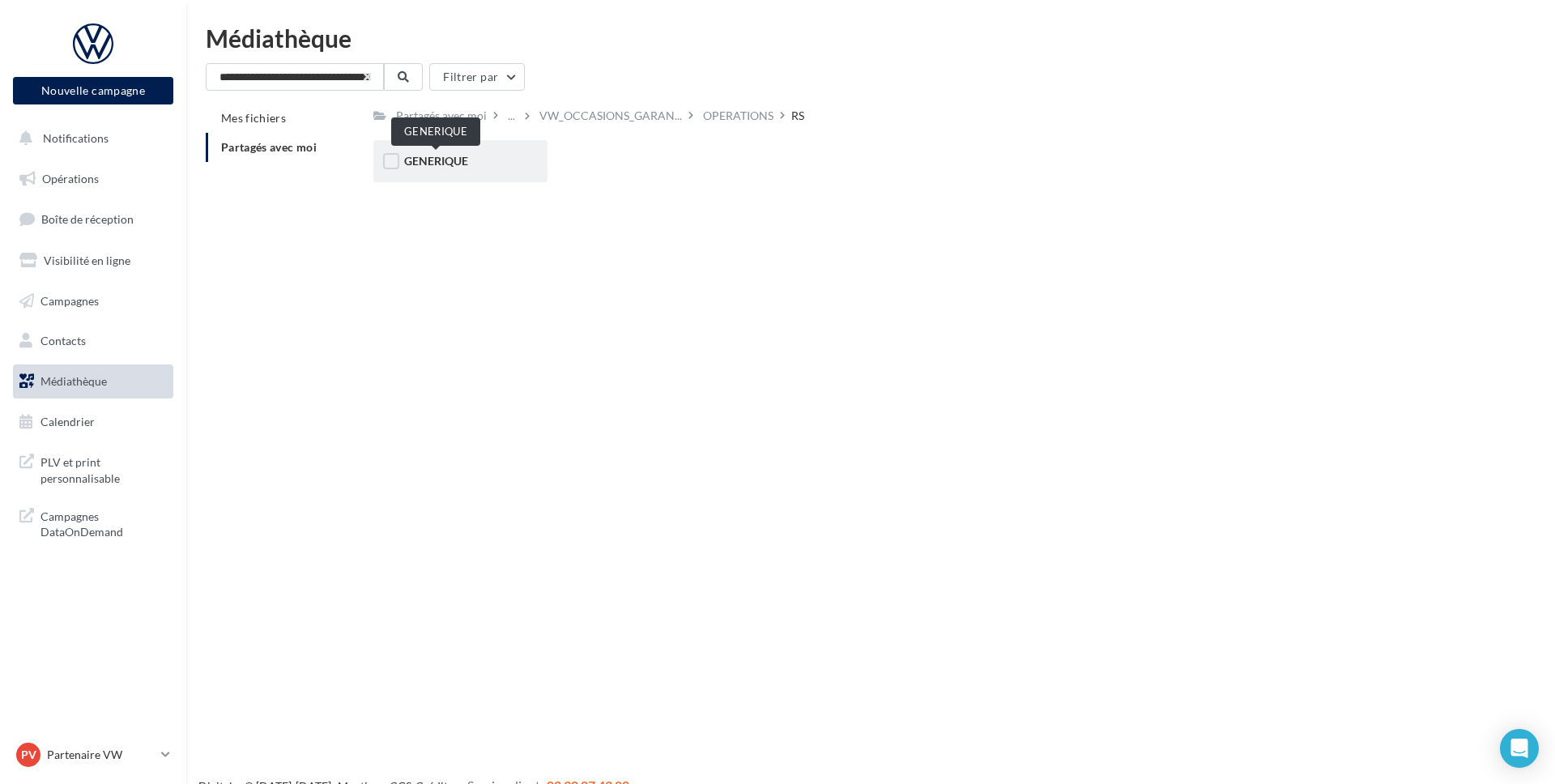
click at [453, 159] on span "GENERIQUE" at bounding box center [436, 160] width 64 height 13
click at [555, 114] on div "OPERATIONS" at bounding box center [575, 115] width 70 height 16
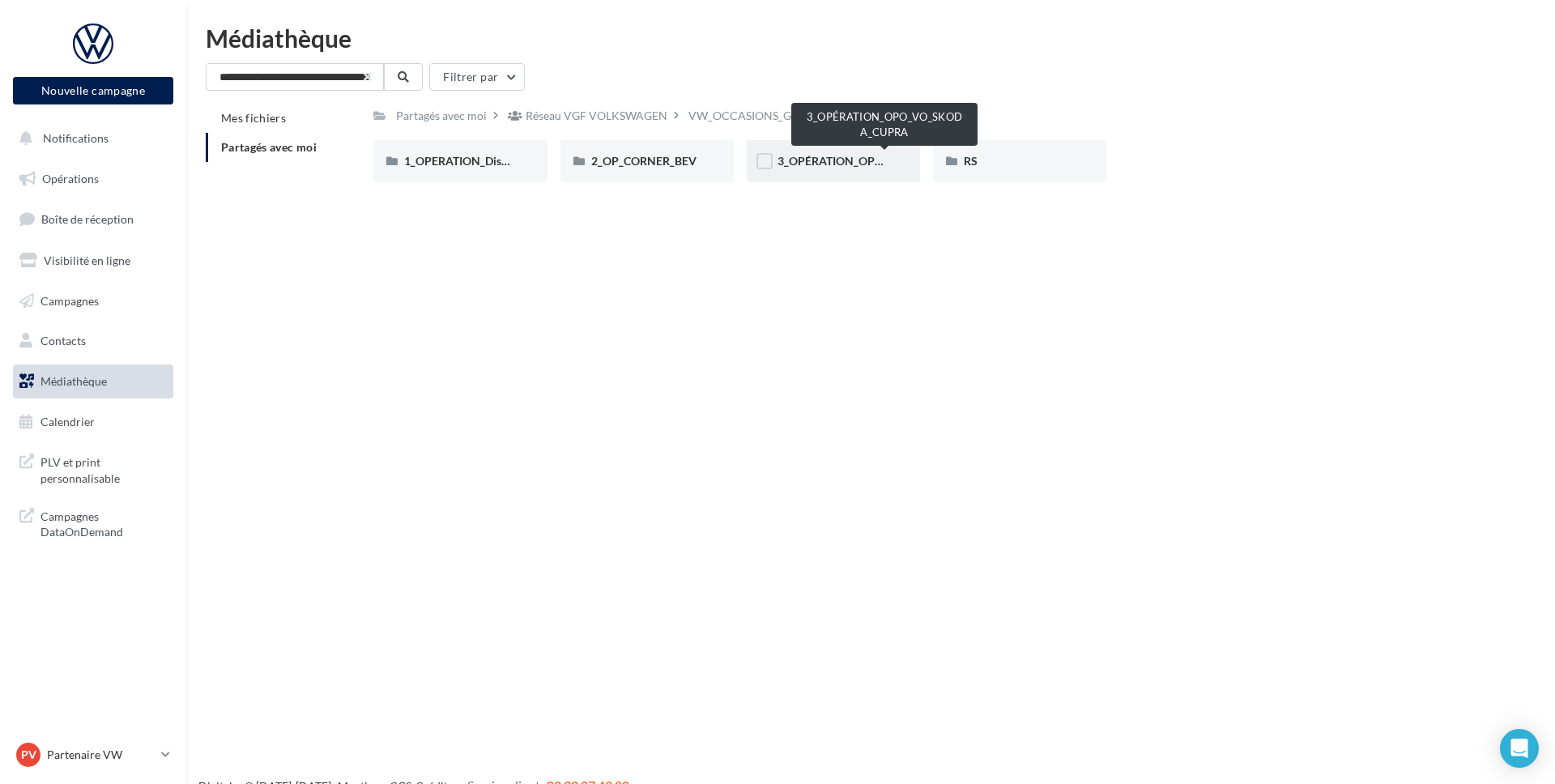
click at [851, 161] on span "3_OPÉRATION_OPO_VO_SKODA_CUPRA" at bounding box center [885, 160] width 215 height 13
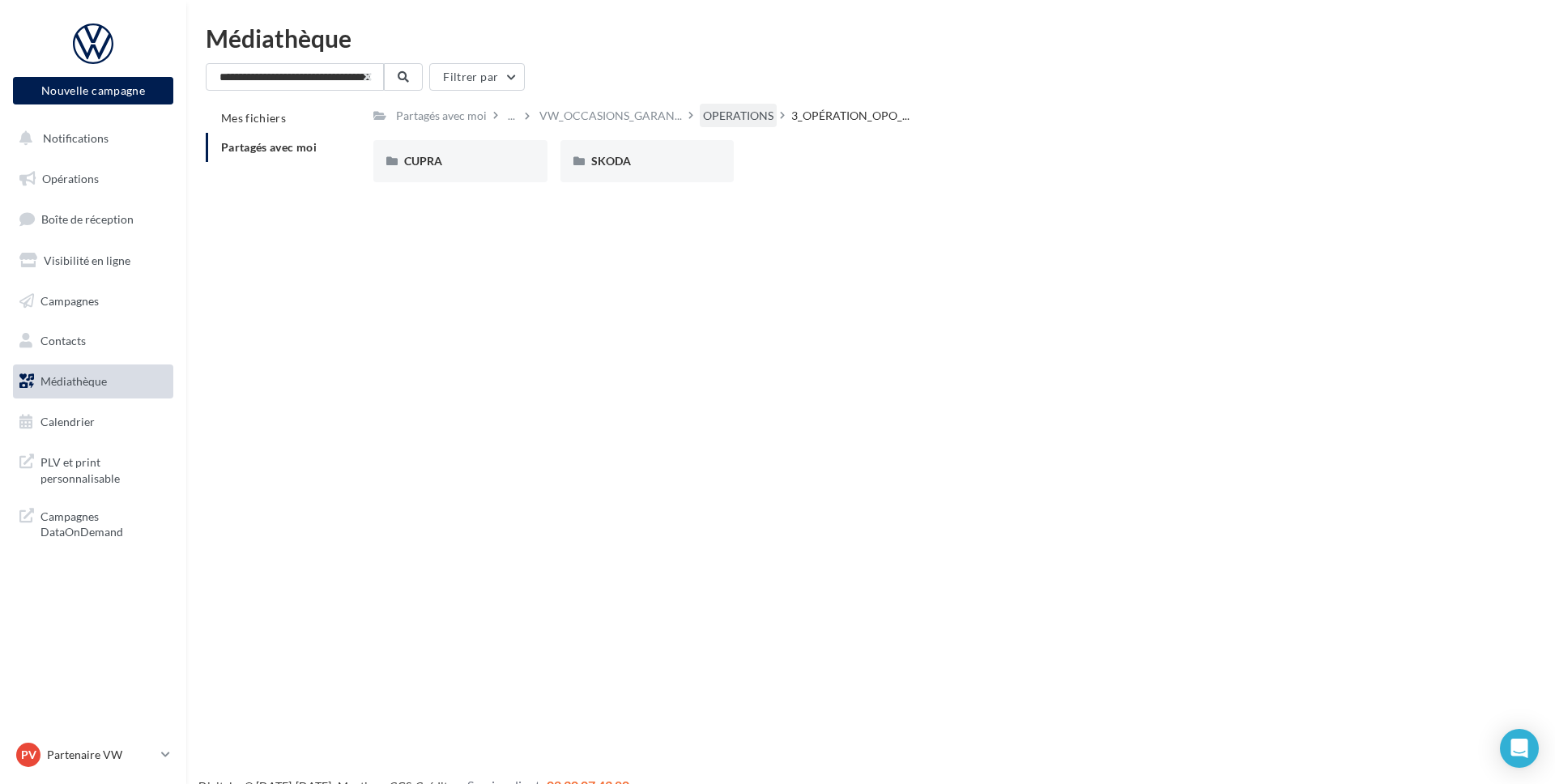
click at [729, 119] on div "OPERATIONS" at bounding box center [738, 115] width 70 height 16
click at [164, 757] on icon at bounding box center [165, 754] width 9 height 13
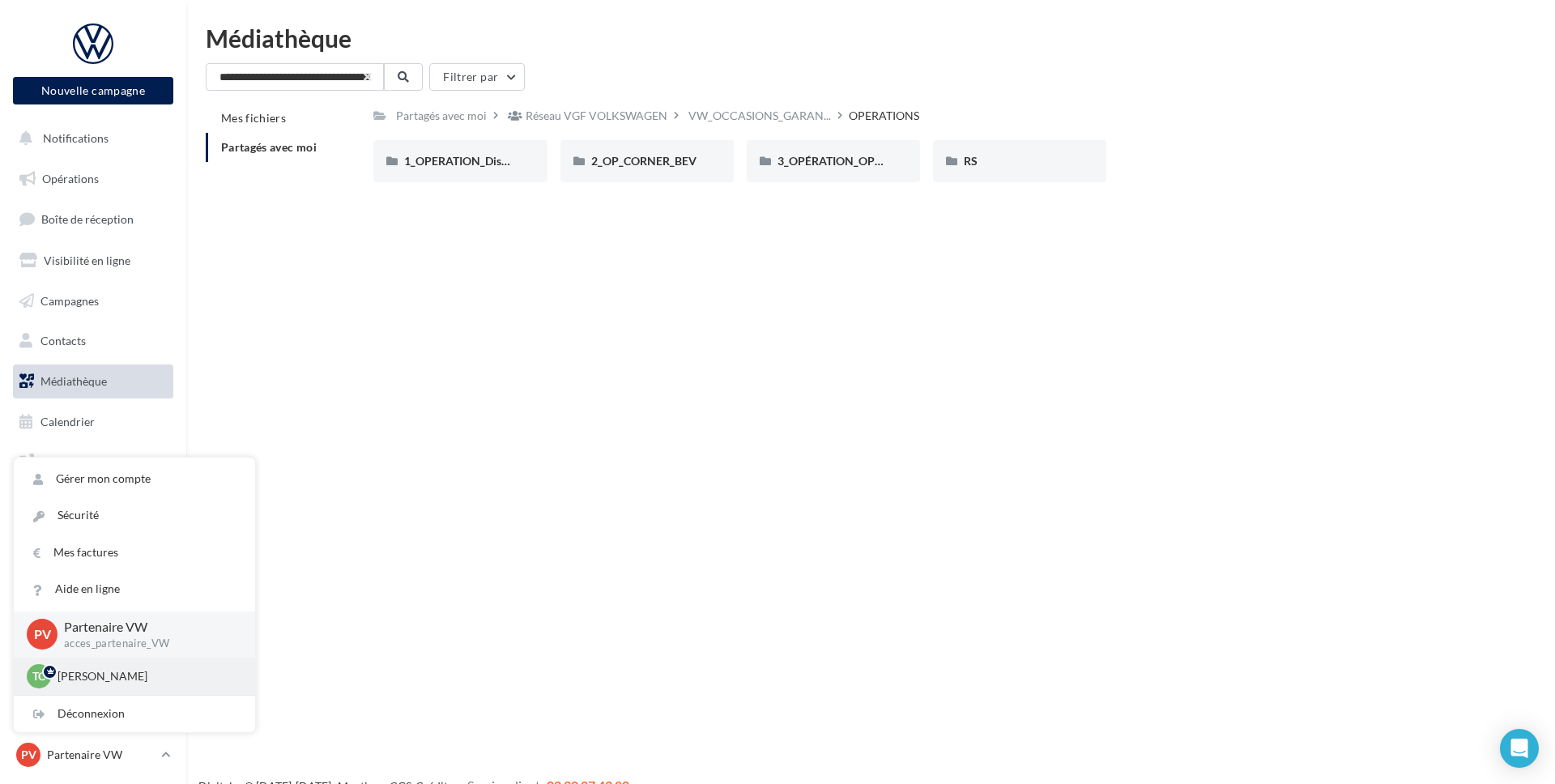
click at [108, 683] on p "Thomas CREMIER" at bounding box center [146, 675] width 178 height 16
